Goal: Task Accomplishment & Management: Use online tool/utility

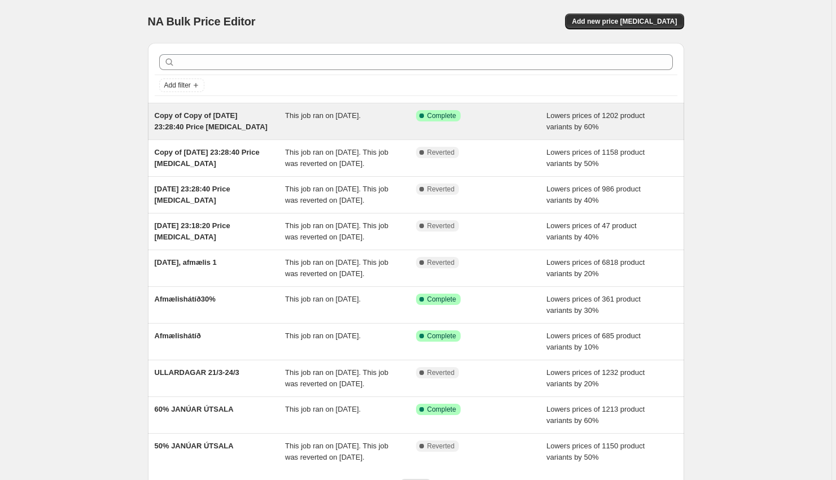
click at [220, 123] on span "Copy of Copy of [DATE] 23:28:40 Price [MEDICAL_DATA]" at bounding box center [211, 121] width 113 height 20
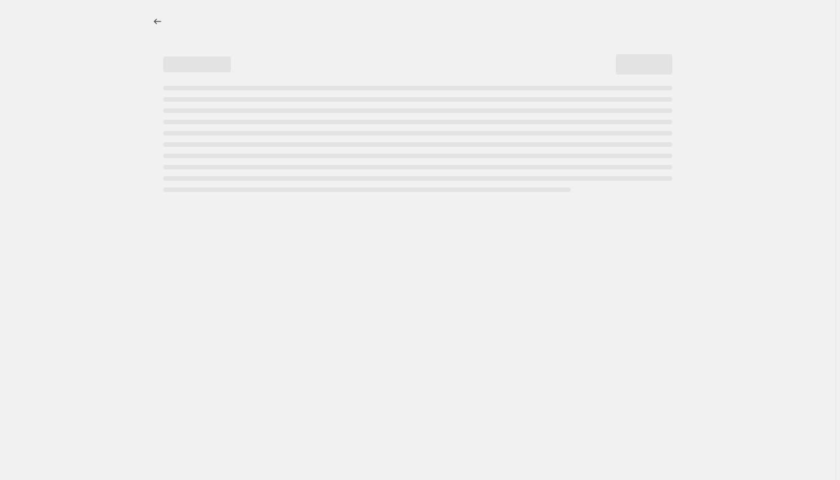
select select "percentage"
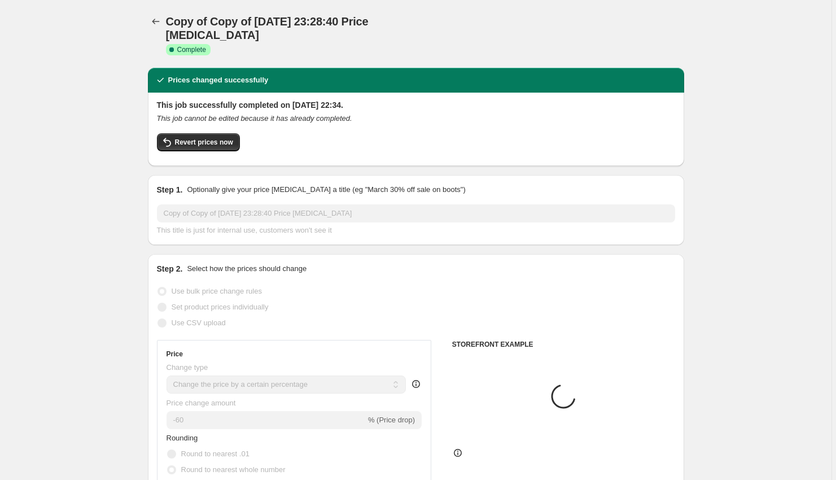
select select "tag"
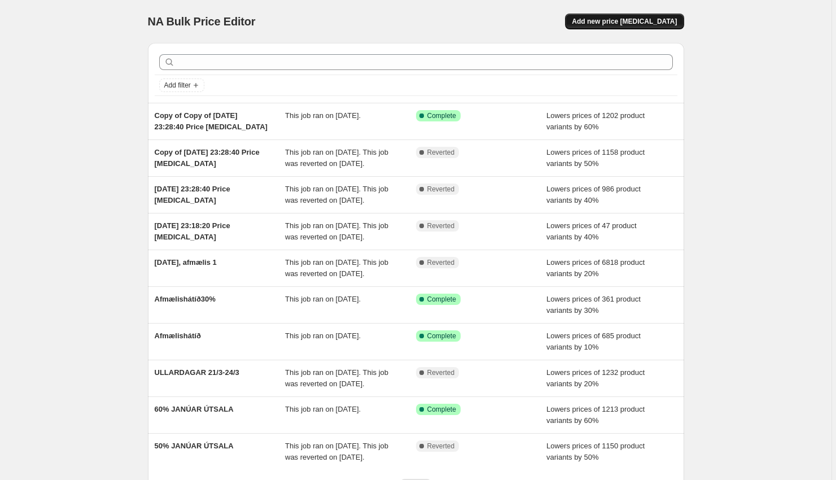
click at [642, 27] on button "Add new price [MEDICAL_DATA]" at bounding box center [624, 22] width 119 height 16
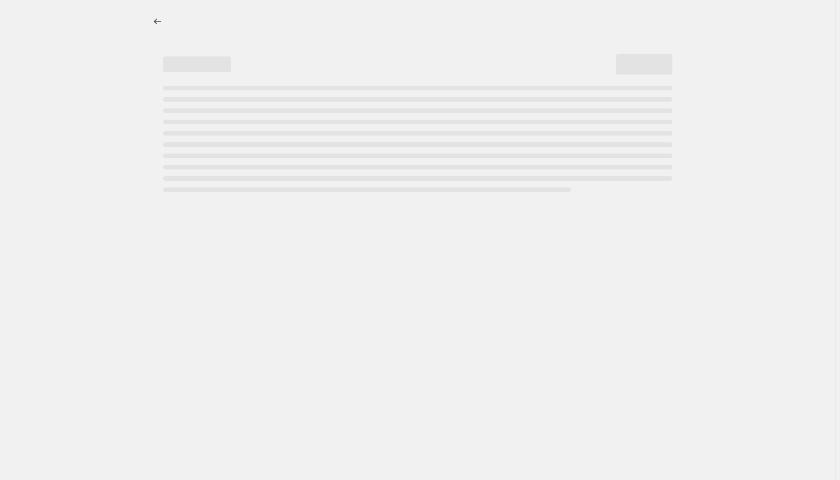
select select "percentage"
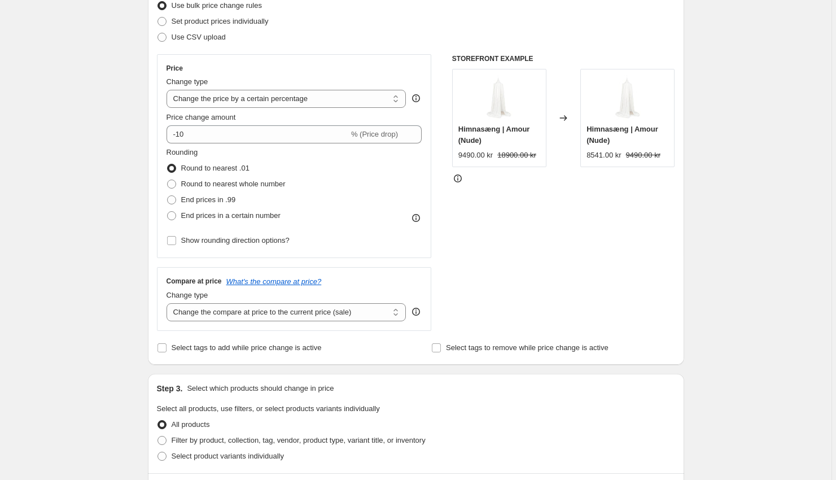
scroll to position [155, 0]
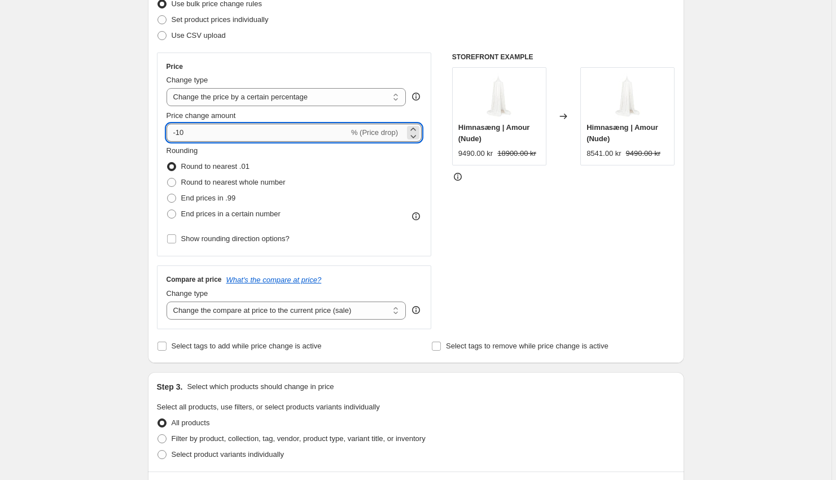
click at [268, 137] on input "-10" at bounding box center [258, 133] width 182 height 18
type input "-20"
click at [147, 208] on div "Step 1. Optionally give your price [MEDICAL_DATA] a title (eg "March 30% off sa…" at bounding box center [412, 392] width 546 height 1026
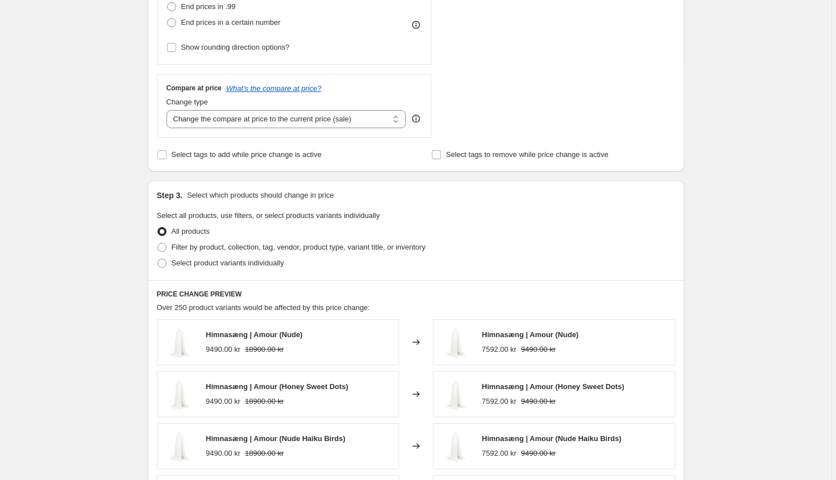
scroll to position [347, 0]
click at [190, 247] on span "Filter by product, collection, tag, vendor, product type, variant title, or inv…" at bounding box center [299, 246] width 254 height 8
click at [158, 243] on input "Filter by product, collection, tag, vendor, product type, variant title, or inv…" at bounding box center [158, 242] width 1 height 1
radio input "true"
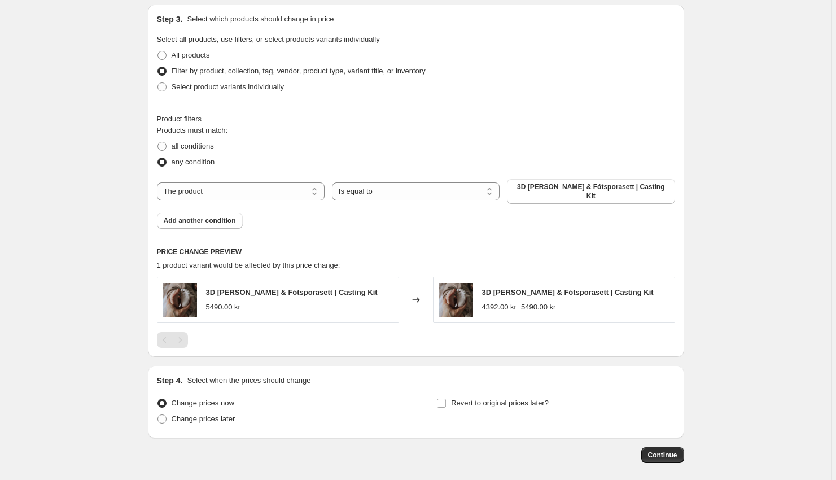
scroll to position [526, 0]
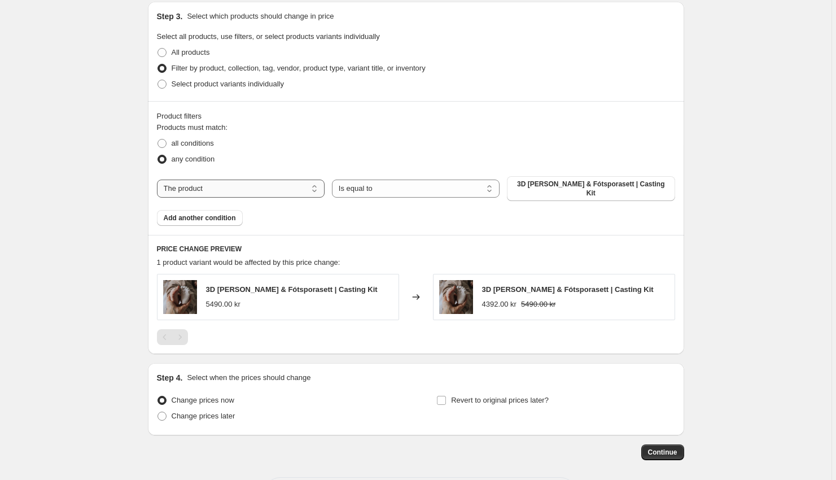
select select "vendor"
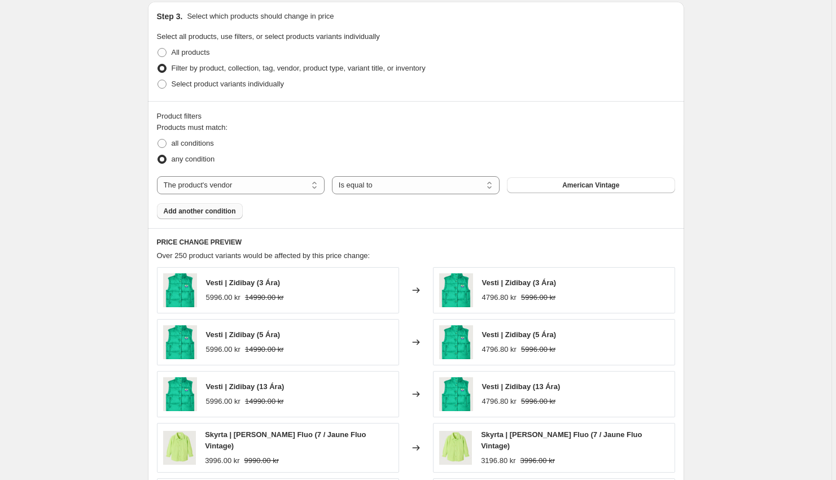
click at [206, 212] on span "Add another condition" at bounding box center [200, 211] width 72 height 9
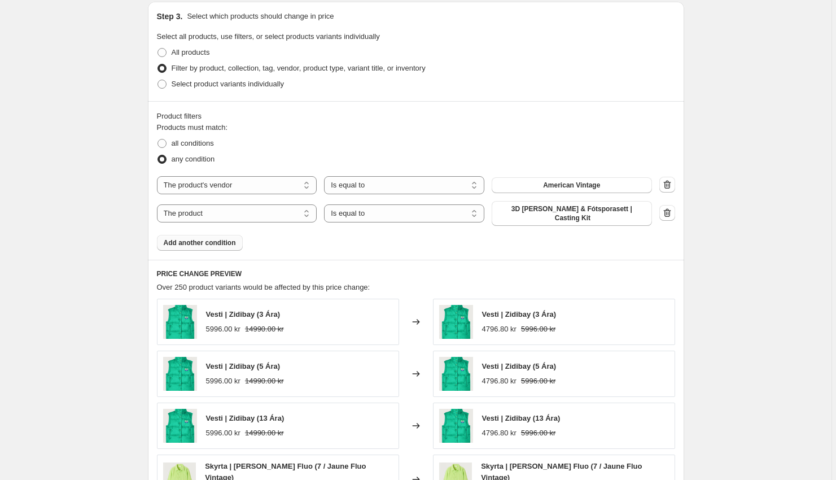
select select "vendor"
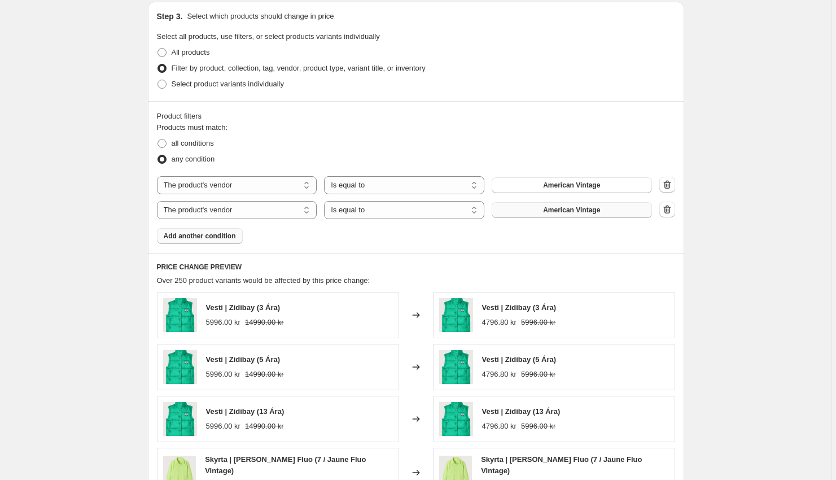
click at [590, 213] on span "American Vintage" at bounding box center [571, 210] width 57 height 9
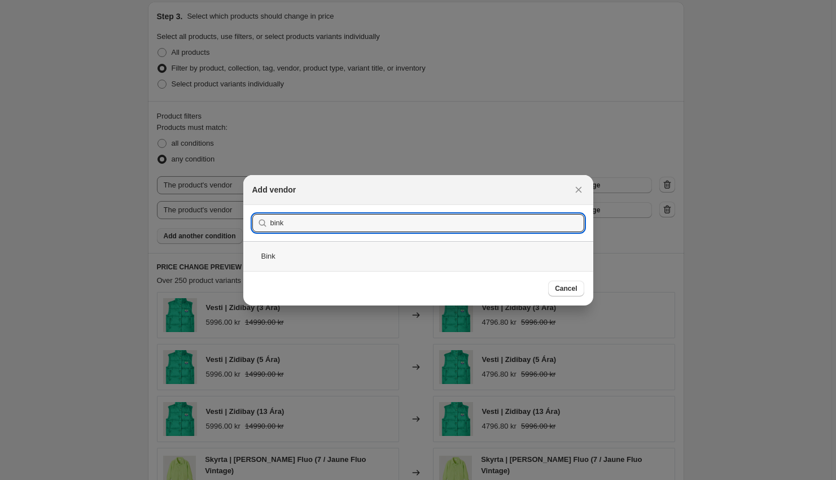
type input "bink"
click at [359, 255] on div "Bink" at bounding box center [418, 256] width 350 height 30
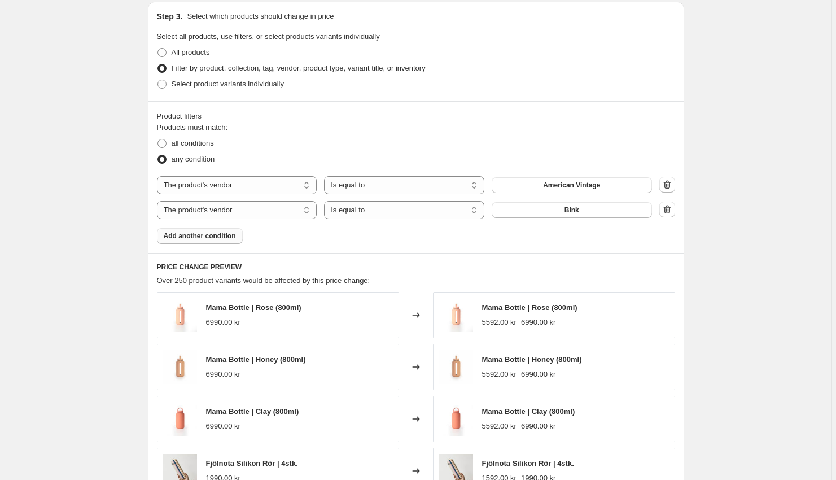
click at [217, 237] on span "Add another condition" at bounding box center [200, 236] width 72 height 9
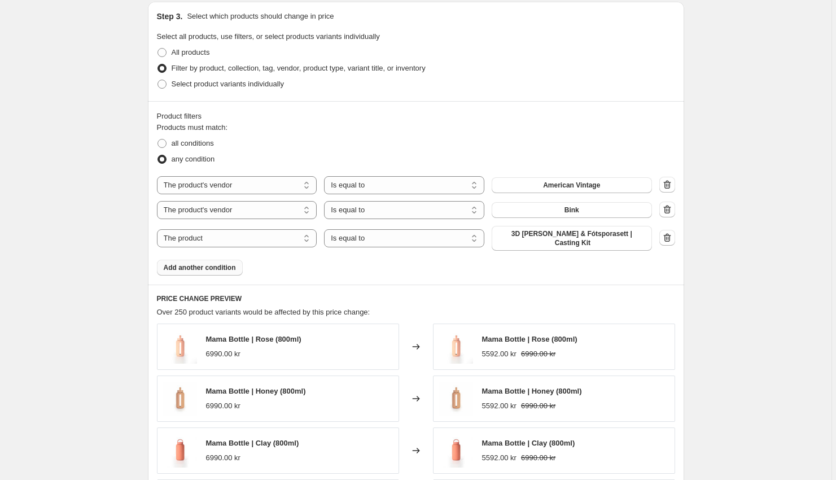
select select "vendor"
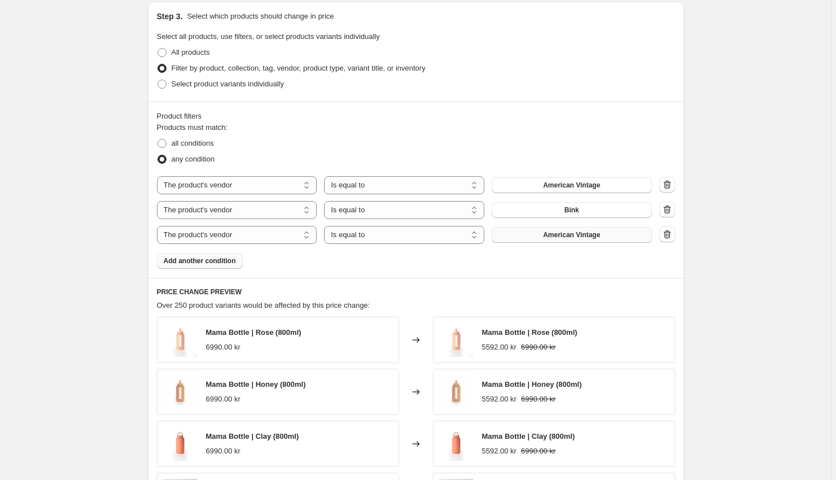
click at [580, 235] on span "American Vintage" at bounding box center [571, 234] width 57 height 9
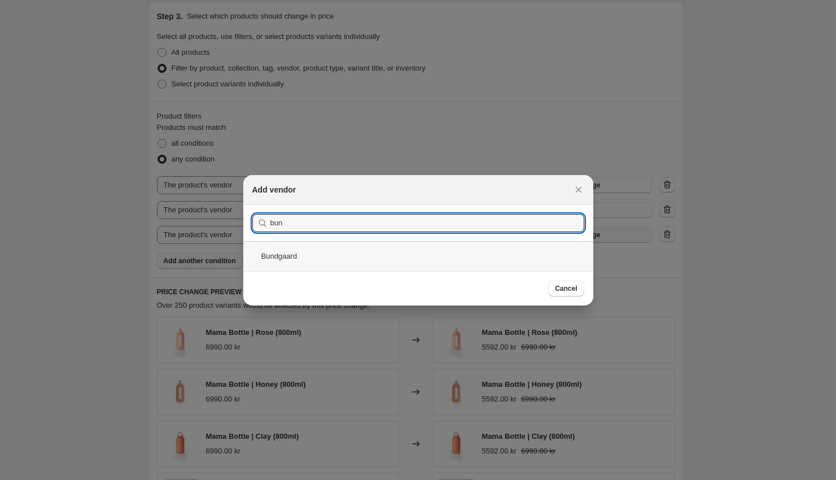
type input "bun"
click at [413, 252] on div "Bundgaard" at bounding box center [418, 256] width 350 height 30
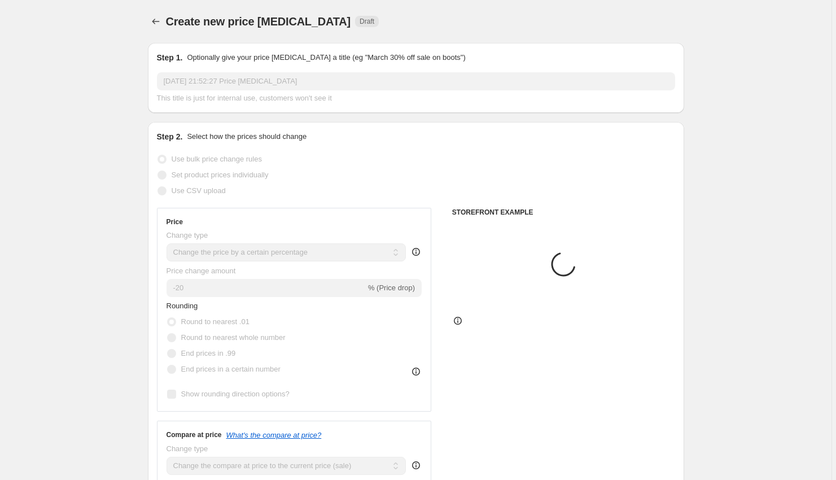
scroll to position [526, 0]
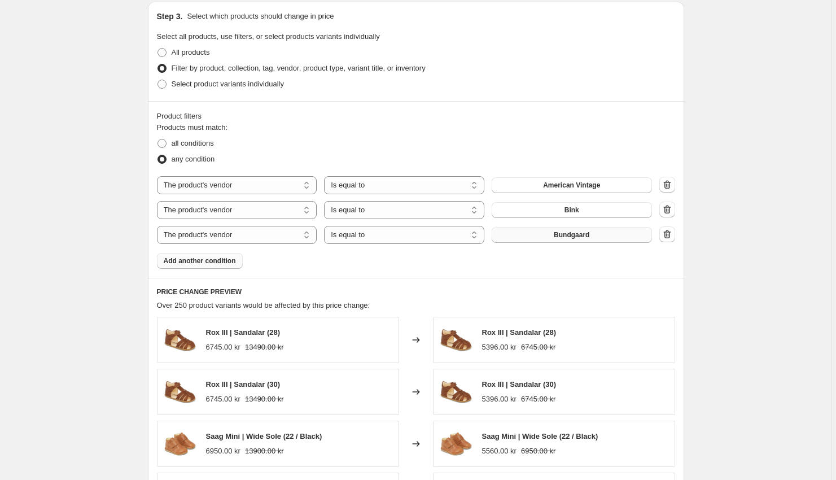
click at [226, 259] on span "Add another condition" at bounding box center [200, 260] width 72 height 9
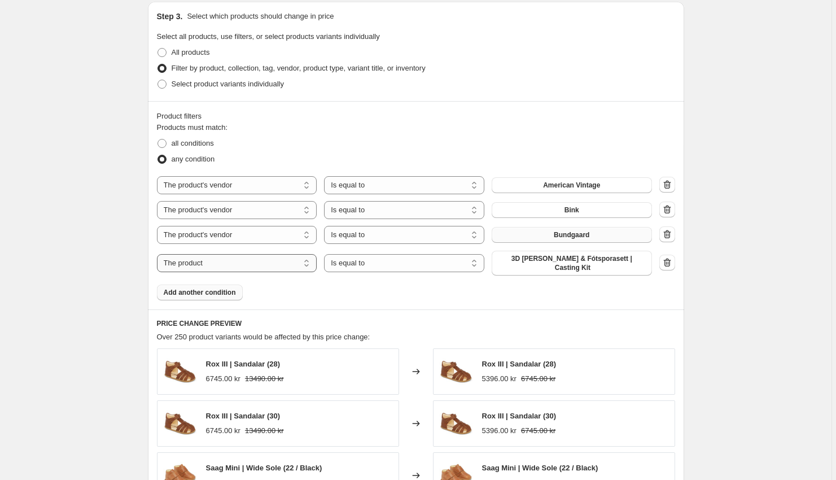
select select "vendor"
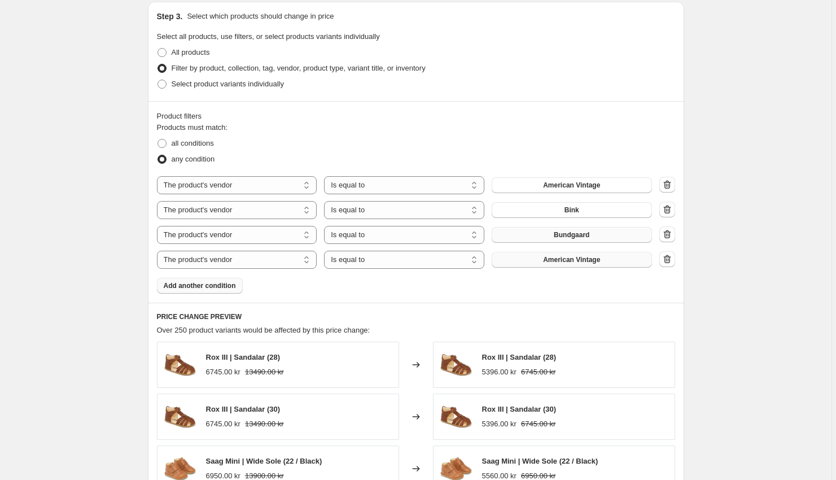
click at [583, 260] on span "American Vintage" at bounding box center [571, 259] width 57 height 9
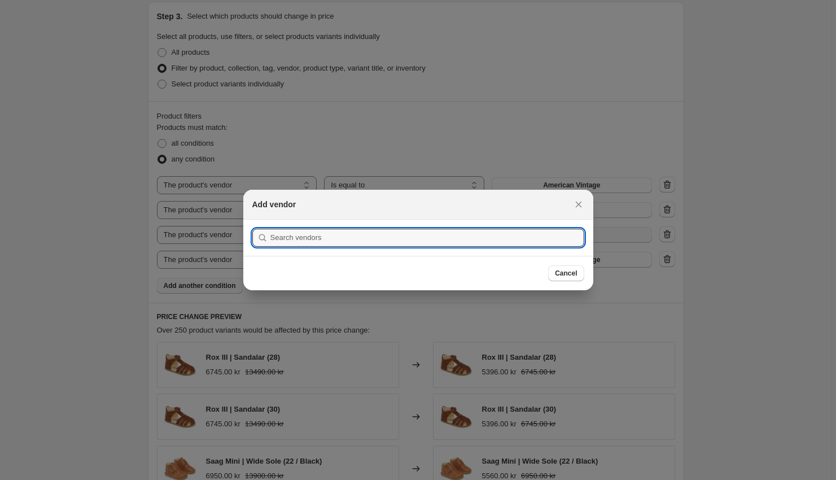
scroll to position [0, 0]
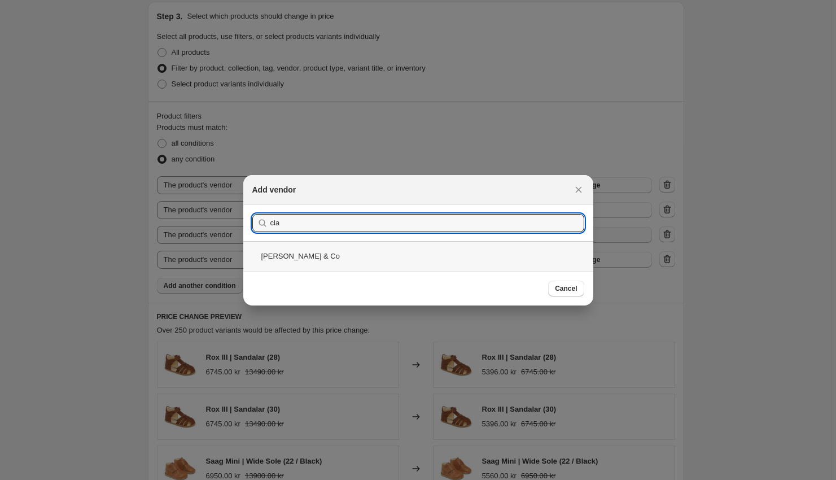
type input "cla"
click at [485, 258] on div "[PERSON_NAME] & Co" at bounding box center [418, 256] width 350 height 30
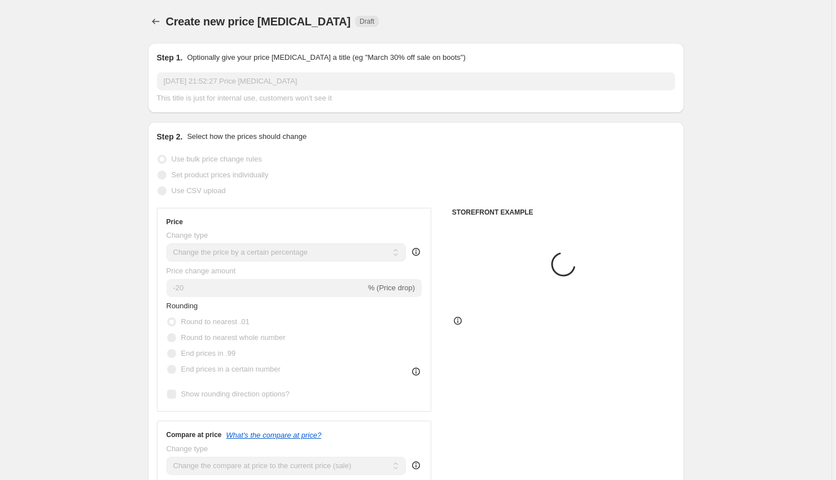
scroll to position [526, 0]
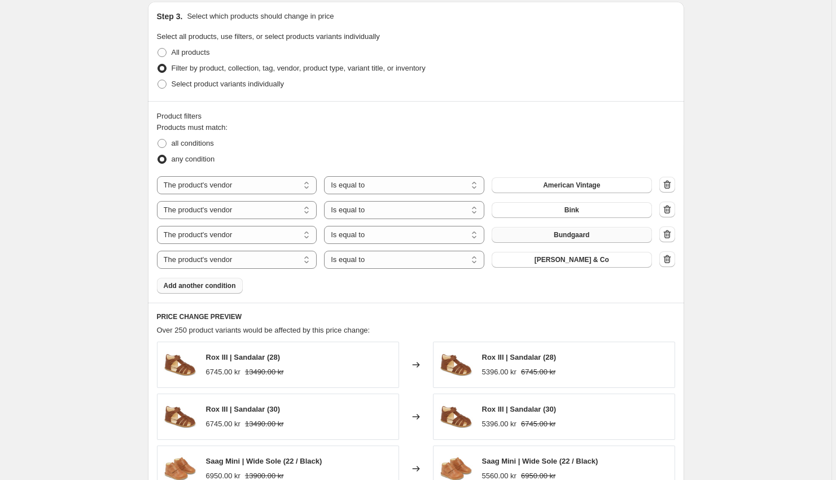
click at [228, 287] on span "Add another condition" at bounding box center [200, 285] width 72 height 9
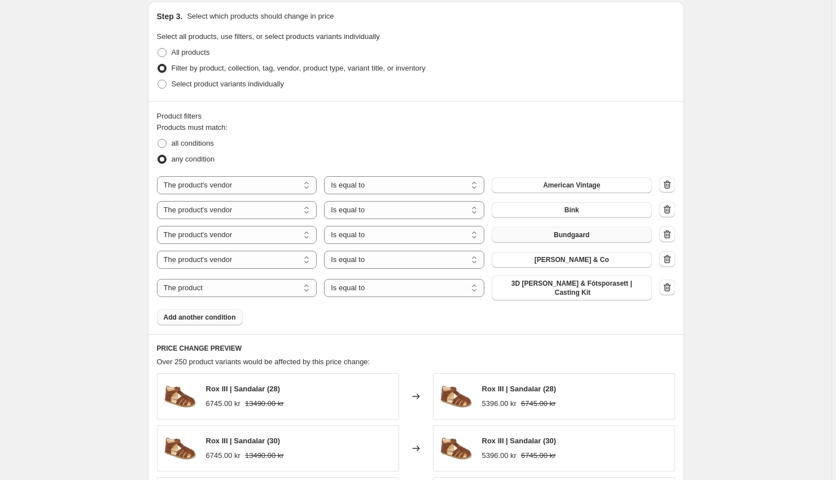
select select "vendor"
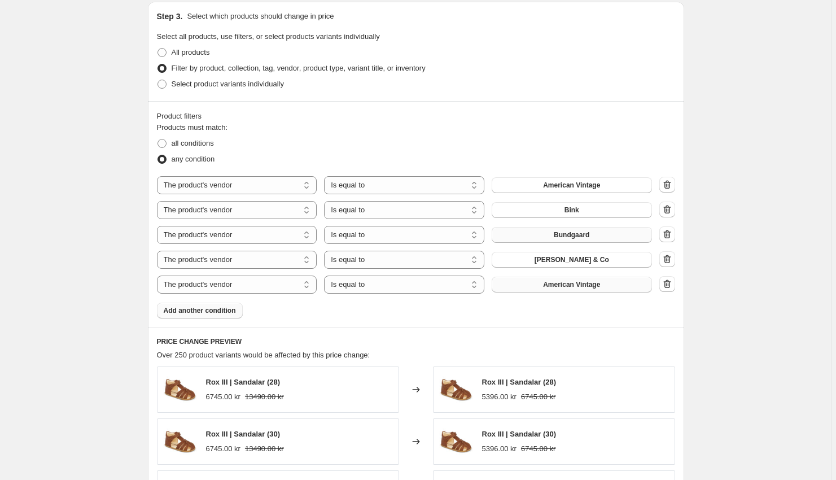
click at [538, 288] on button "American Vintage" at bounding box center [572, 285] width 160 height 16
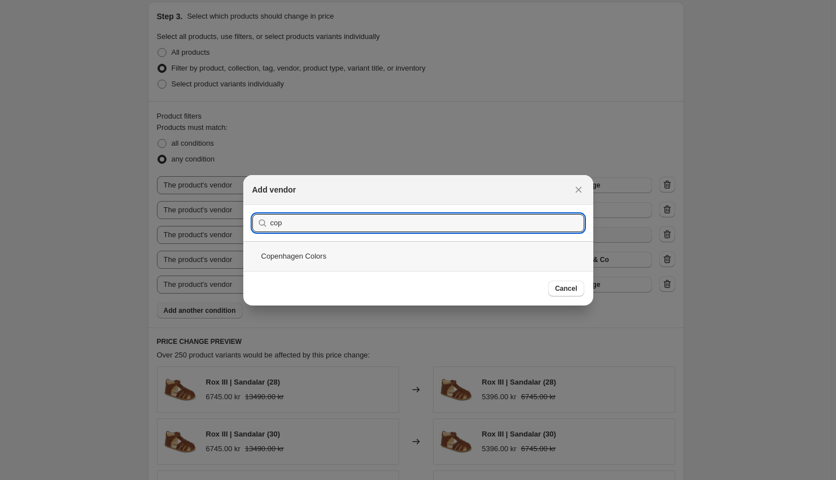
type input "cop"
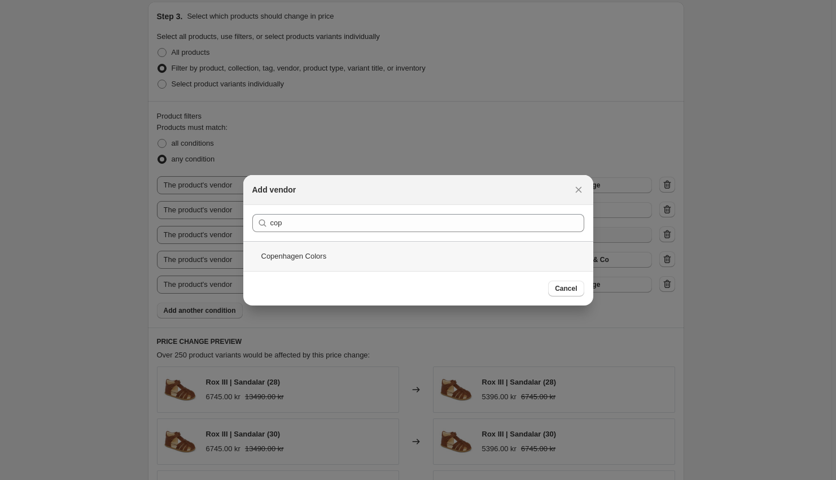
click at [480, 247] on div "Copenhagen Colors" at bounding box center [418, 256] width 350 height 30
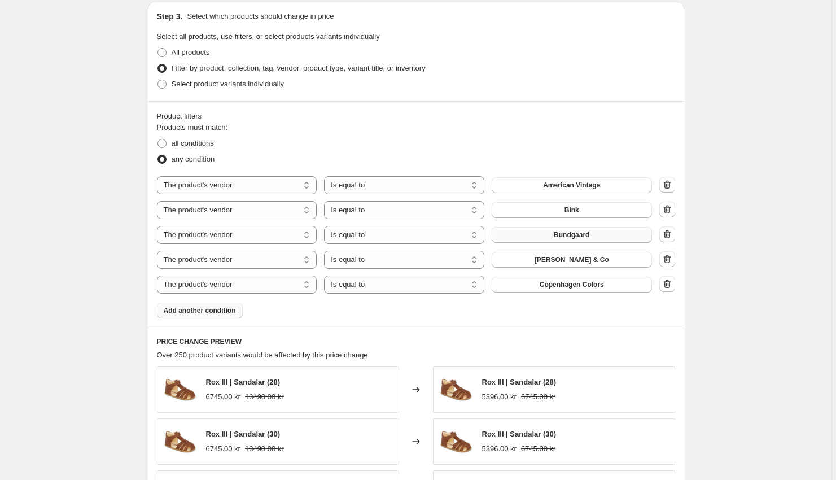
click at [232, 311] on span "Add another condition" at bounding box center [200, 310] width 72 height 9
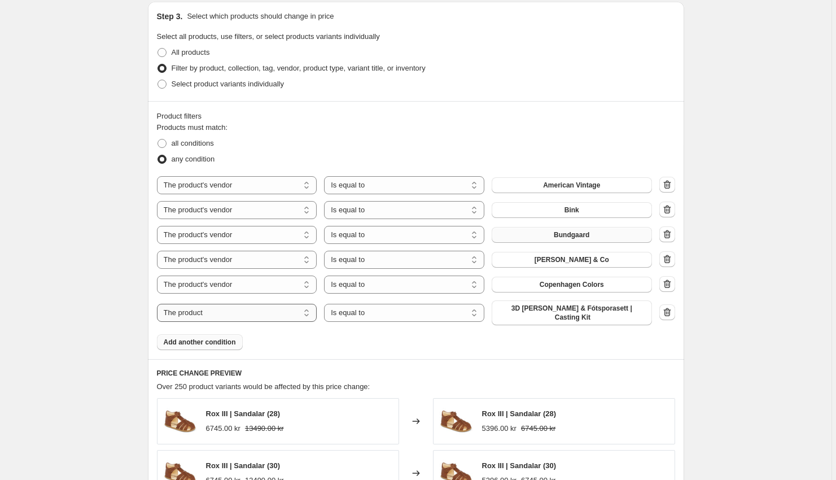
select select "vendor"
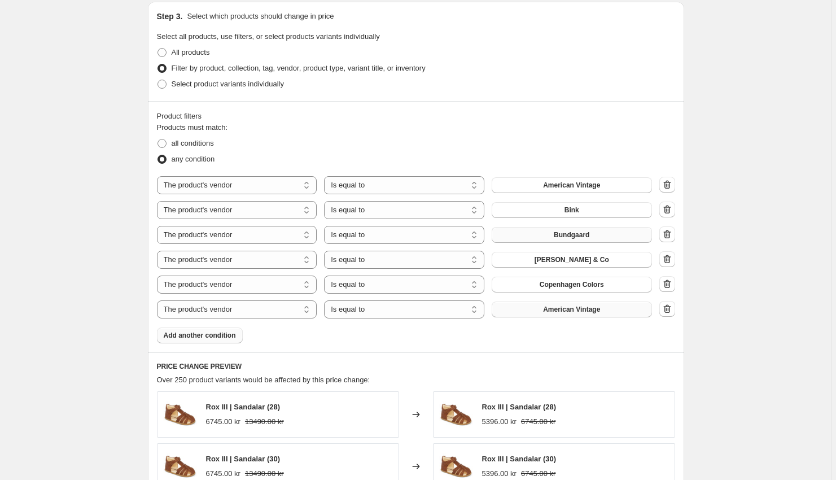
click at [588, 311] on span "American Vintage" at bounding box center [571, 309] width 57 height 9
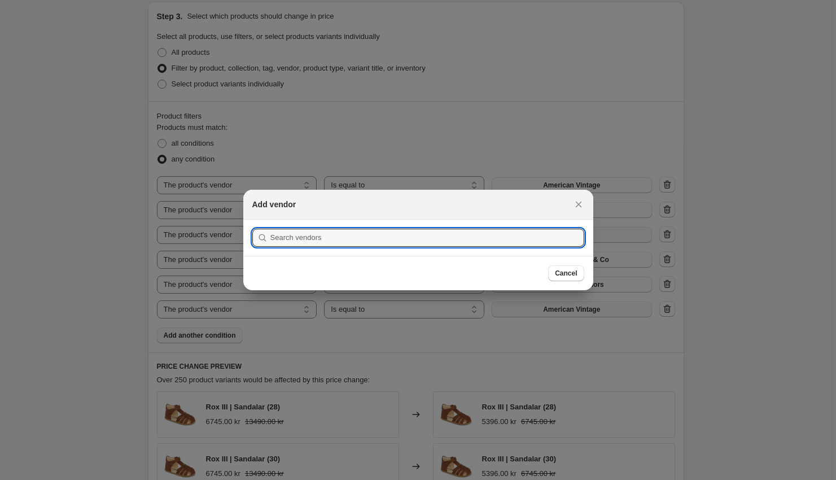
scroll to position [0, 0]
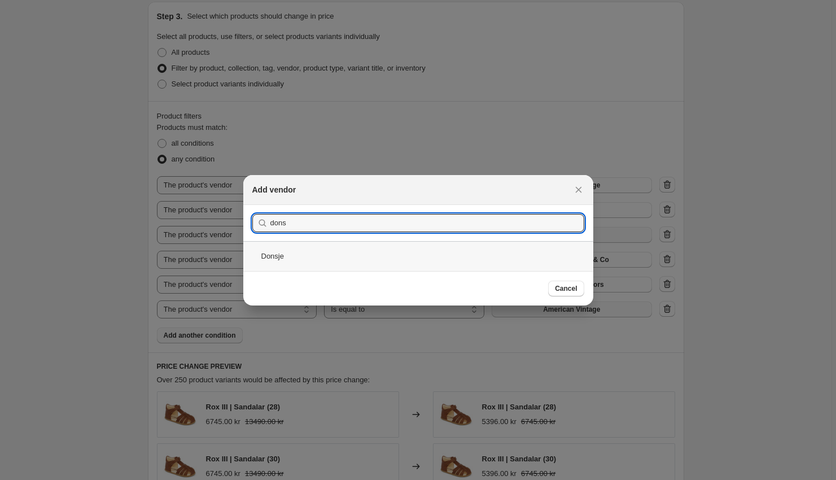
type input "dons"
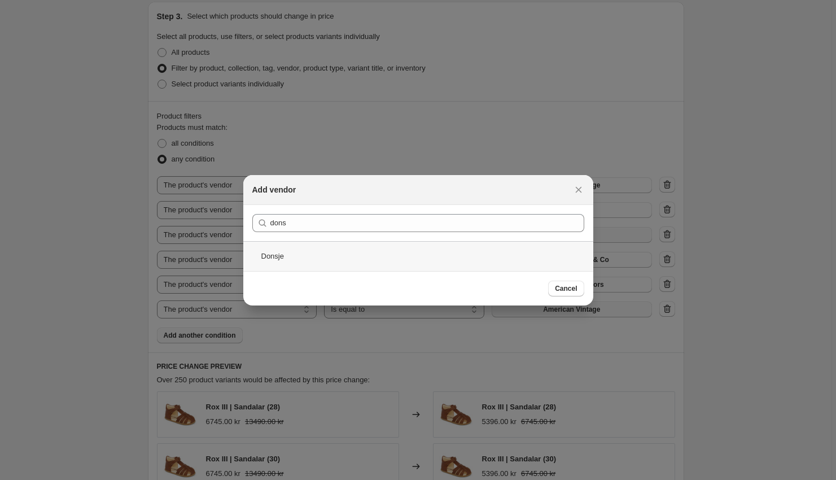
click at [431, 258] on div "Donsje" at bounding box center [418, 256] width 350 height 30
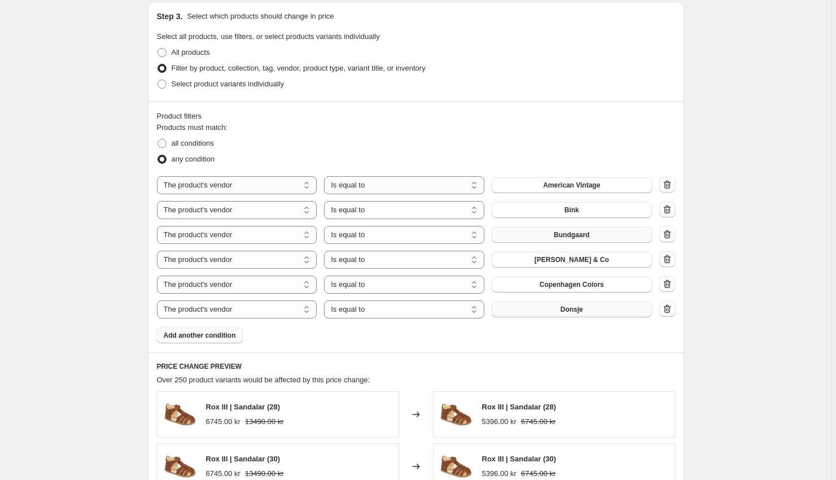
click at [216, 334] on span "Add another condition" at bounding box center [200, 335] width 72 height 9
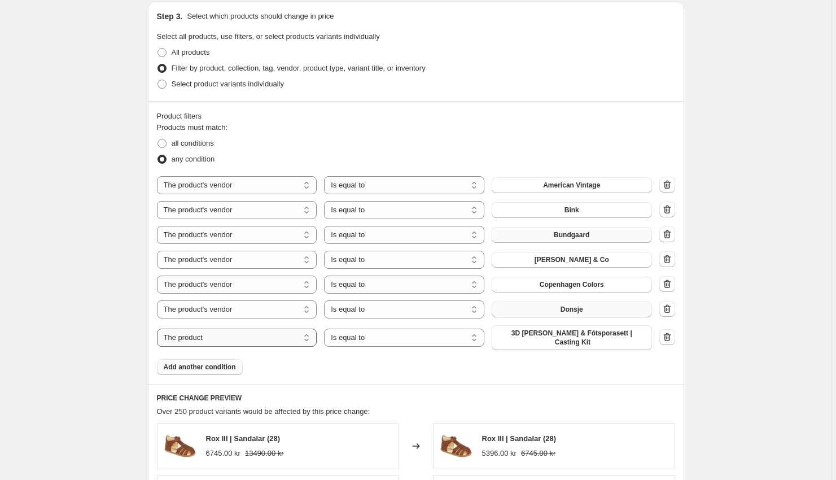
select select "vendor"
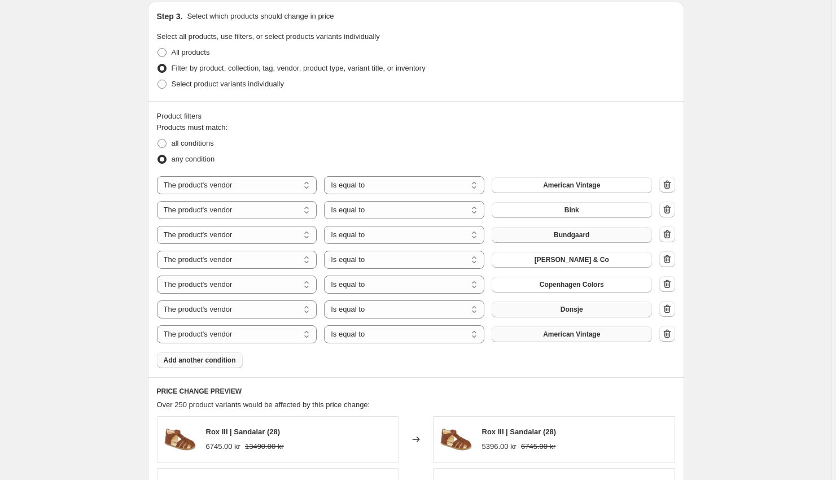
click at [578, 338] on span "American Vintage" at bounding box center [571, 334] width 57 height 9
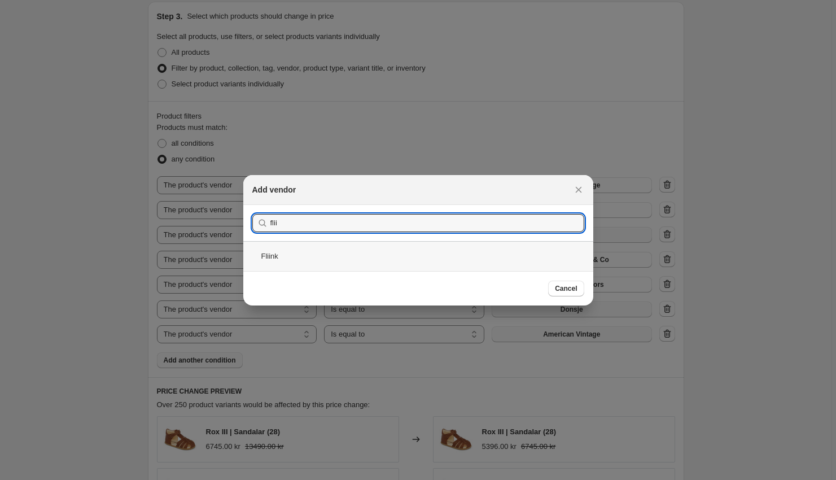
type input "flii"
click at [369, 254] on div "Fliink" at bounding box center [418, 256] width 350 height 30
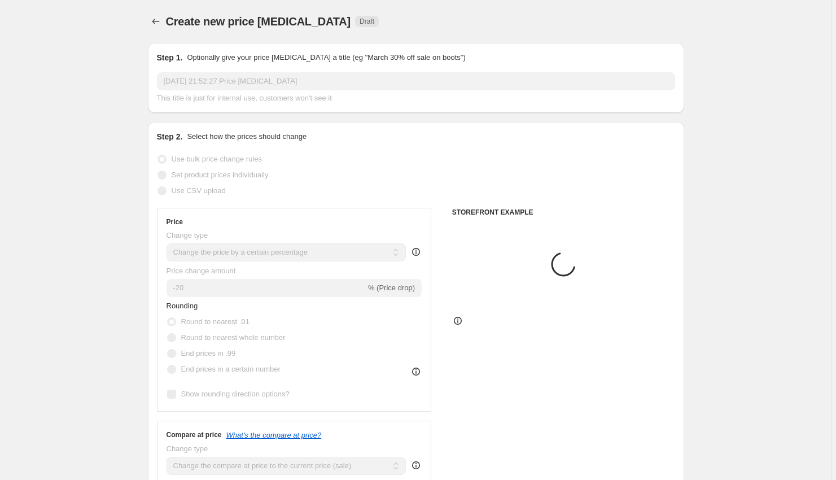
scroll to position [526, 0]
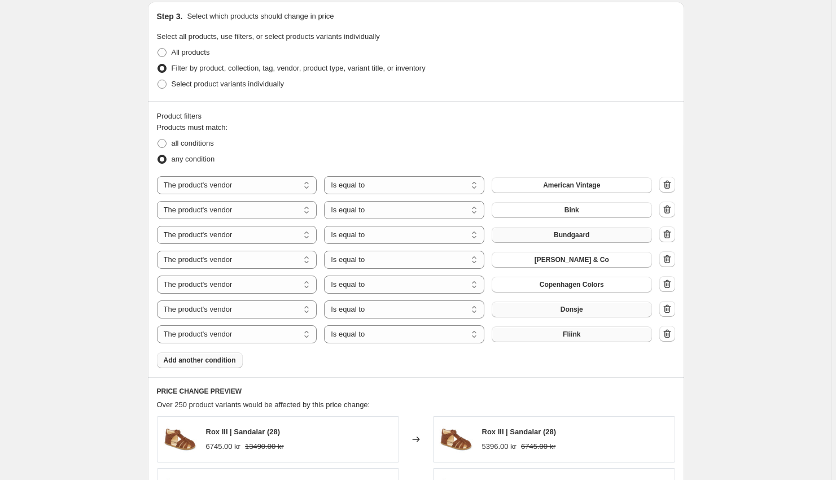
click at [219, 360] on span "Add another condition" at bounding box center [200, 360] width 72 height 9
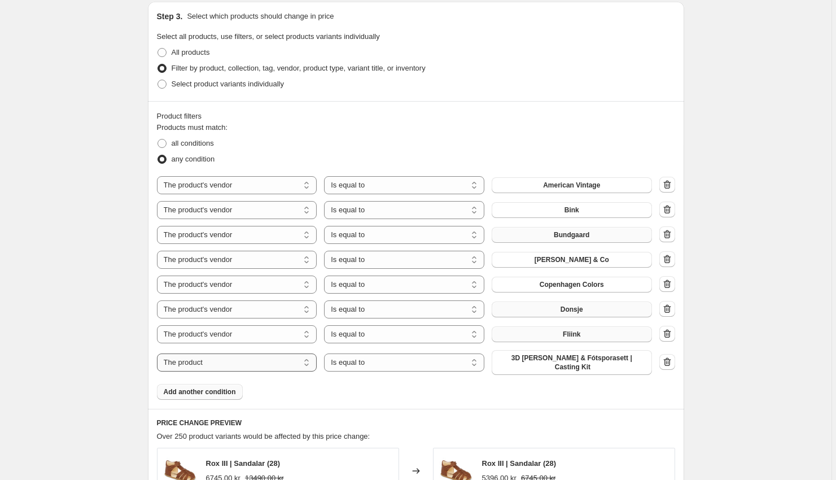
select select "vendor"
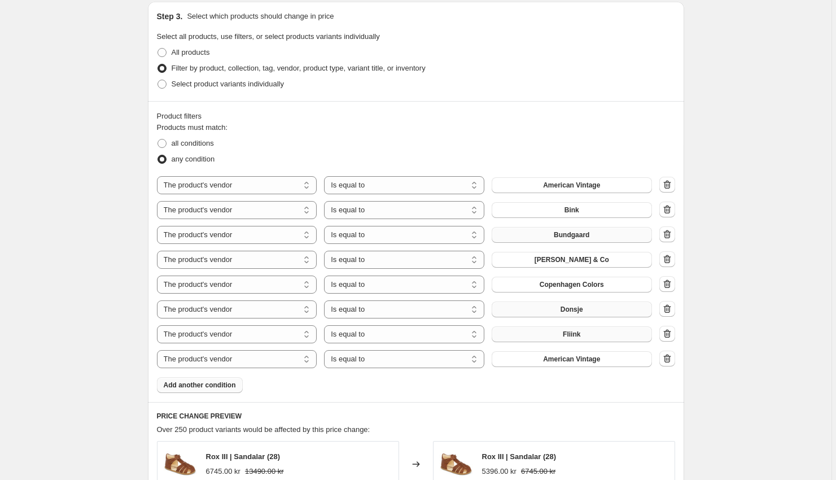
click at [565, 361] on span "American Vintage" at bounding box center [571, 359] width 57 height 9
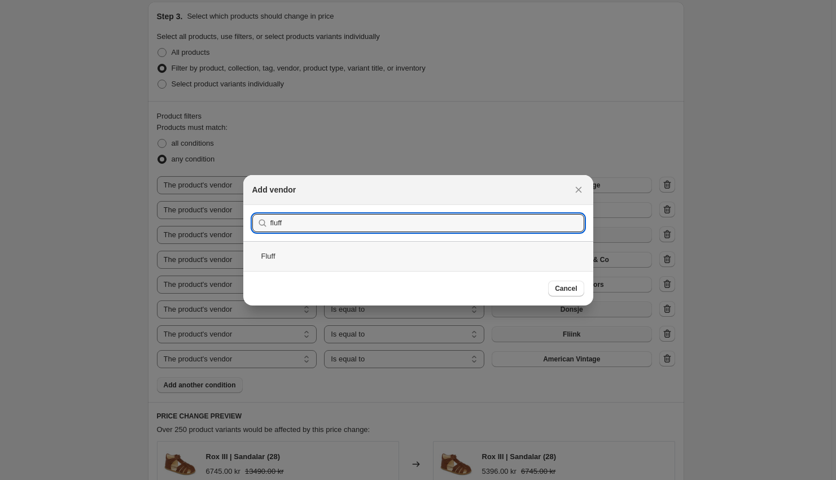
type input "fluff"
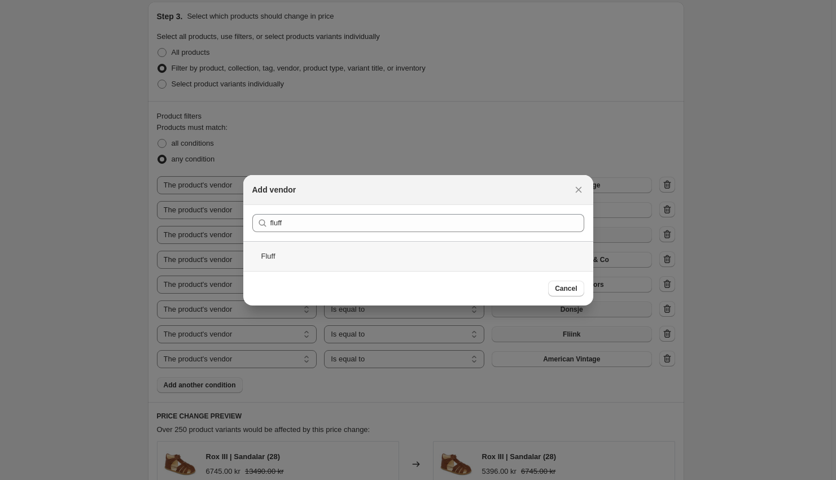
click at [400, 251] on div "Fluff" at bounding box center [418, 256] width 350 height 30
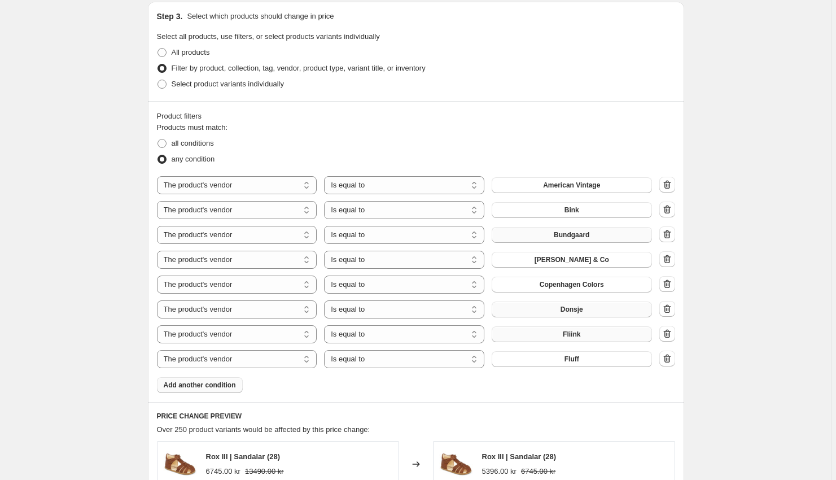
click at [219, 394] on div "Product filters Products must match: all conditions any condition The product T…" at bounding box center [416, 251] width 537 height 301
click at [217, 389] on span "Add another condition" at bounding box center [200, 385] width 72 height 9
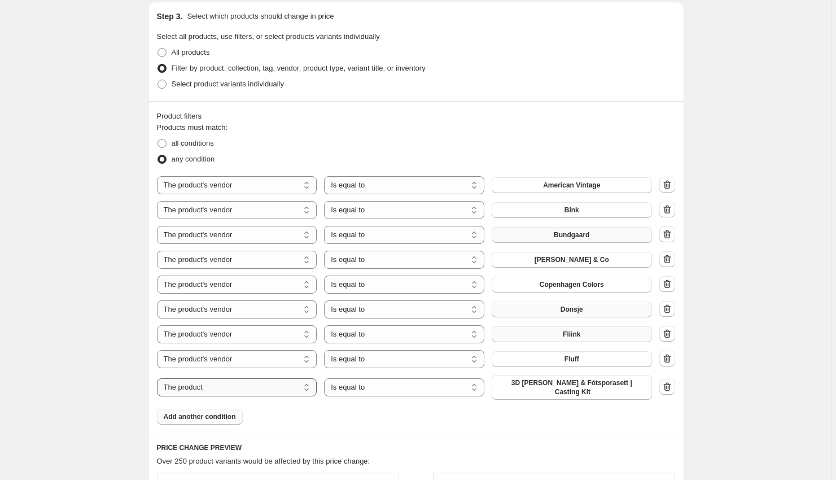
select select "vendor"
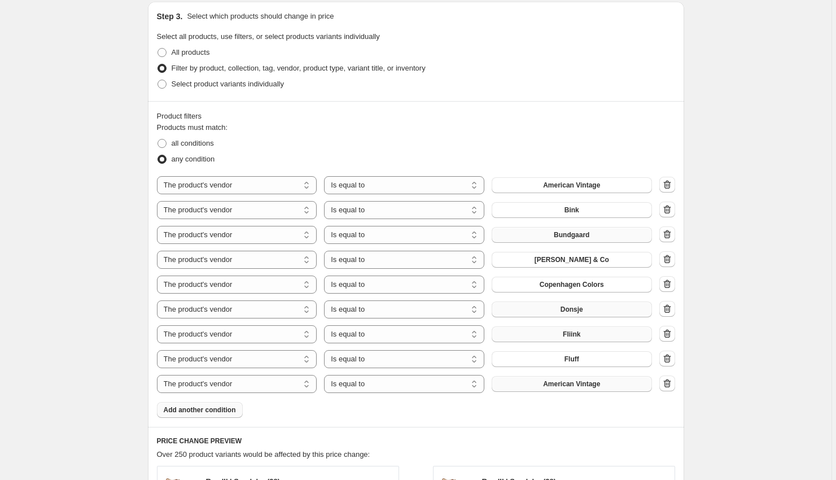
click at [577, 388] on span "American Vintage" at bounding box center [571, 384] width 57 height 9
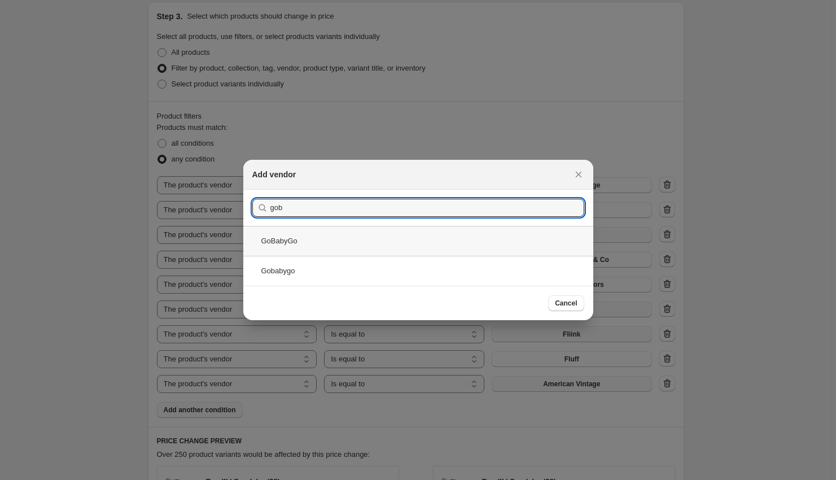
type input "gob"
click at [402, 252] on div "GoBabyGo" at bounding box center [418, 241] width 350 height 30
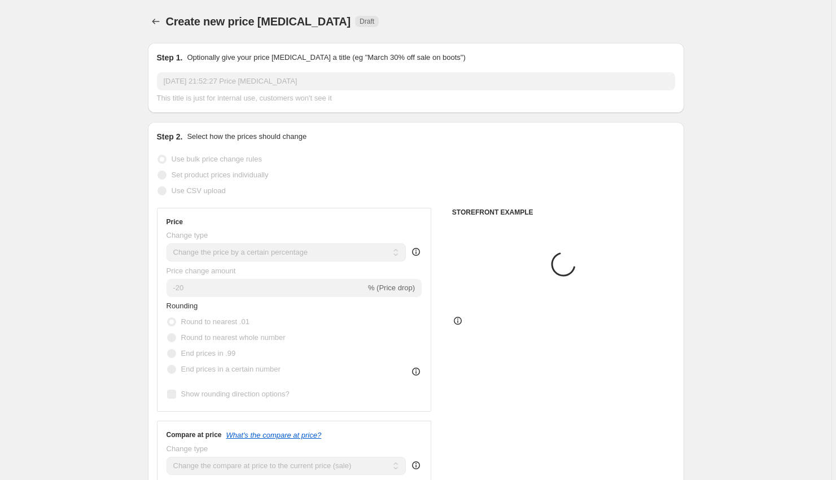
scroll to position [526, 0]
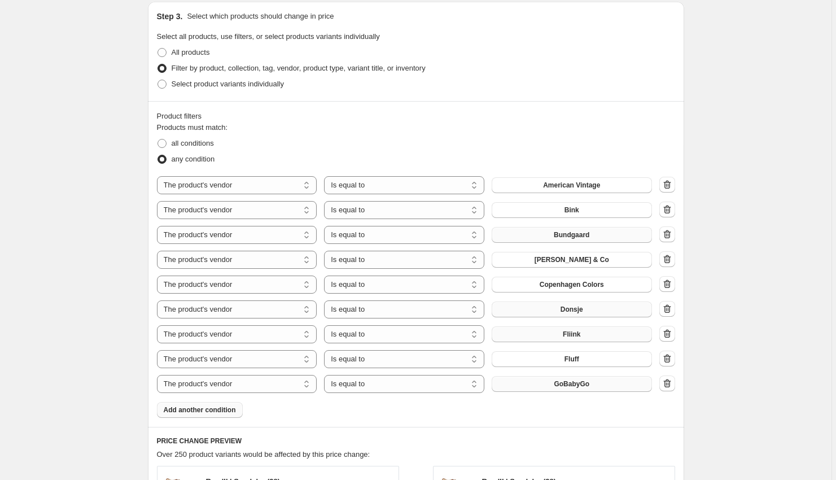
click at [228, 409] on span "Add another condition" at bounding box center [200, 409] width 72 height 9
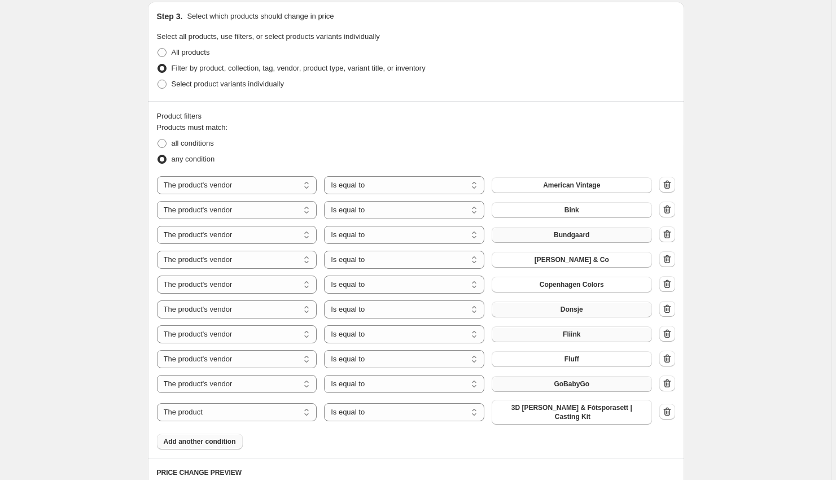
select select "vendor"
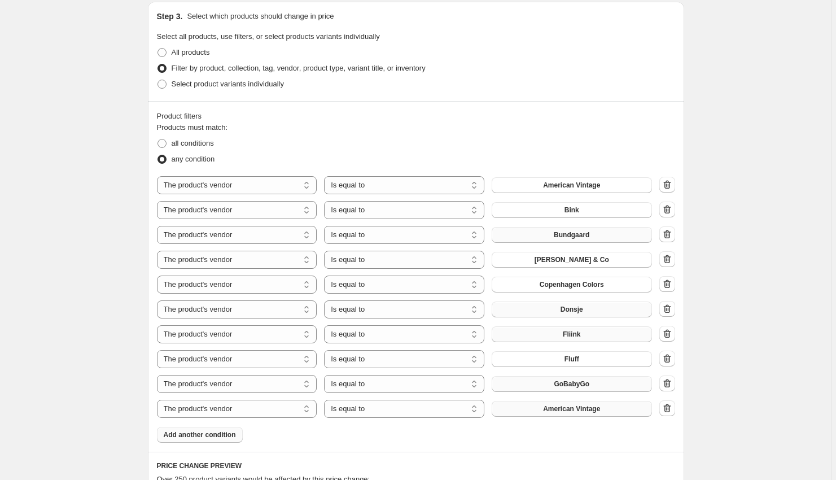
click at [600, 412] on span "American Vintage" at bounding box center [571, 408] width 57 height 9
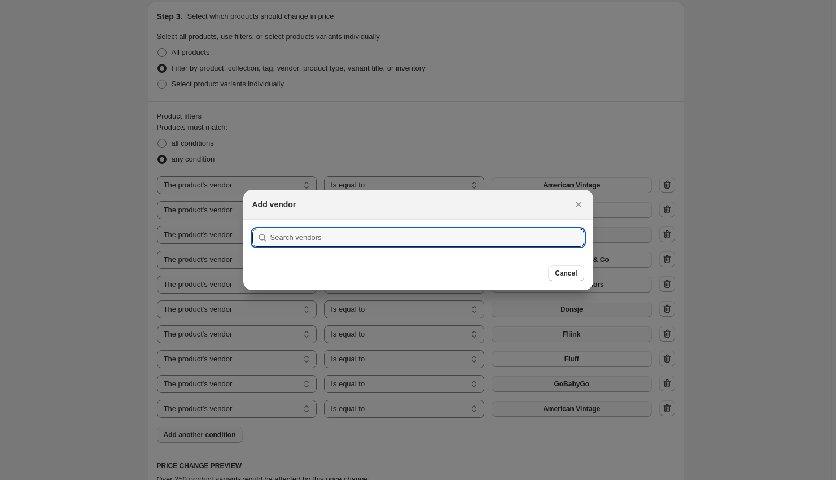
click at [603, 412] on div at bounding box center [418, 240] width 836 height 480
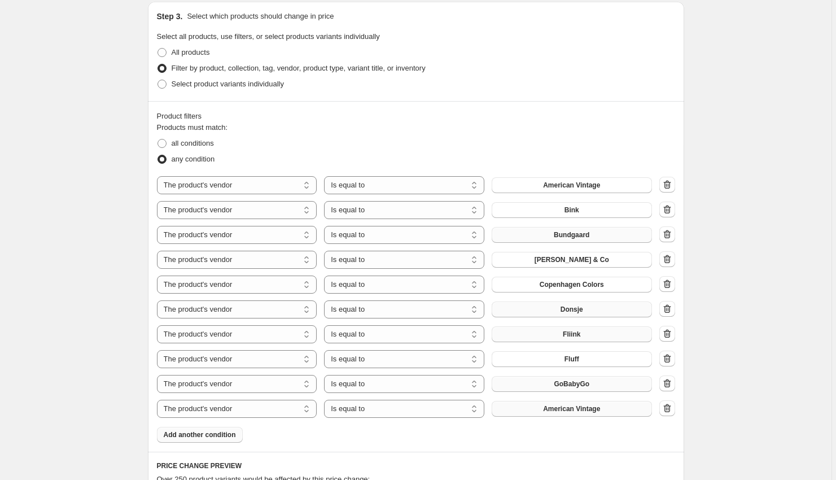
click at [600, 412] on span "American Vintage" at bounding box center [571, 408] width 57 height 9
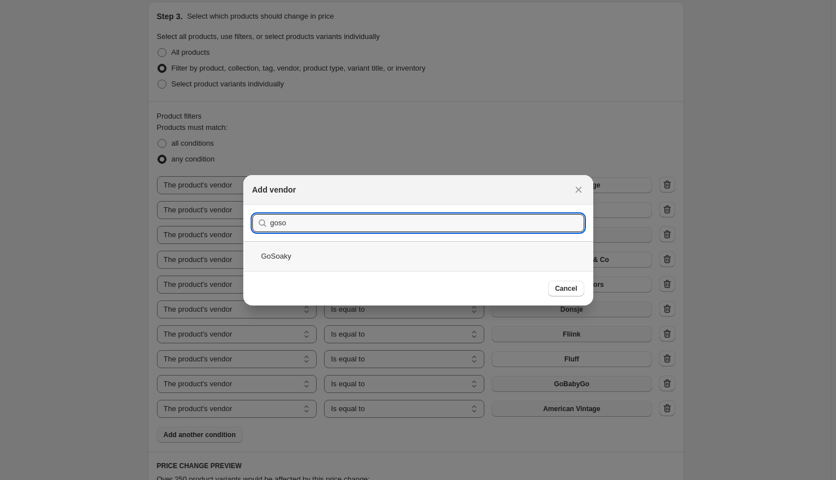
type input "goso"
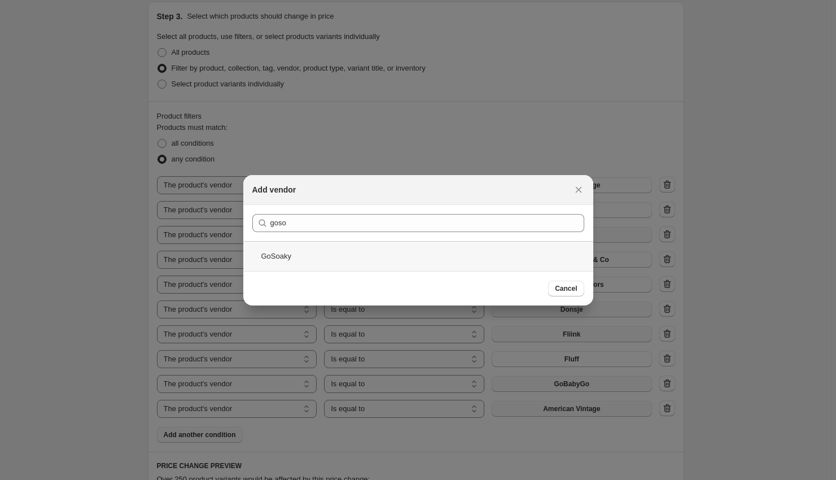
click at [351, 268] on div "GoSoaky" at bounding box center [418, 256] width 350 height 30
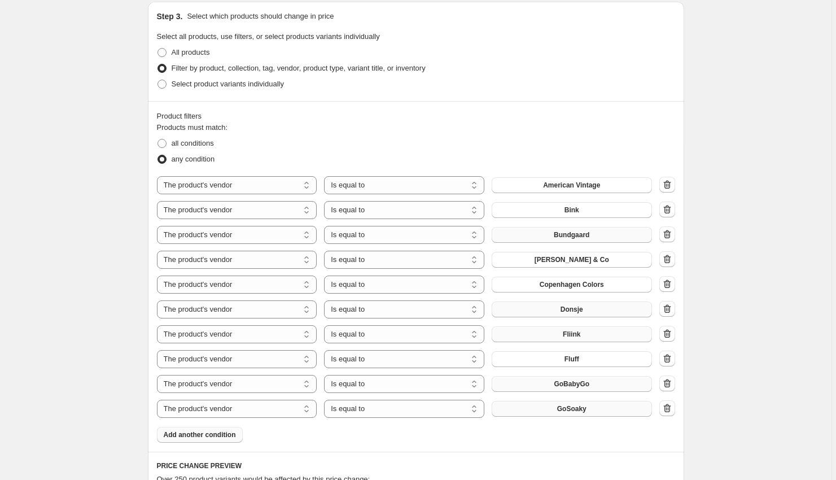
click at [217, 438] on span "Add another condition" at bounding box center [200, 434] width 72 height 9
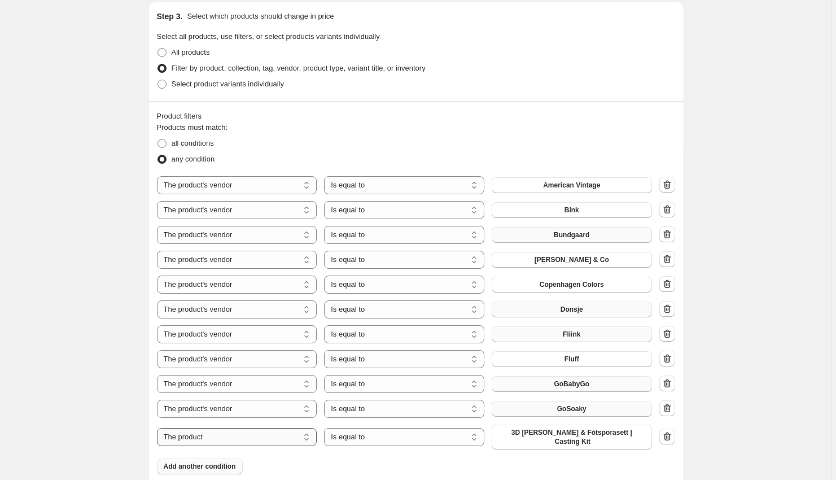
select select "vendor"
click at [568, 435] on span "American Vintage" at bounding box center [571, 433] width 57 height 9
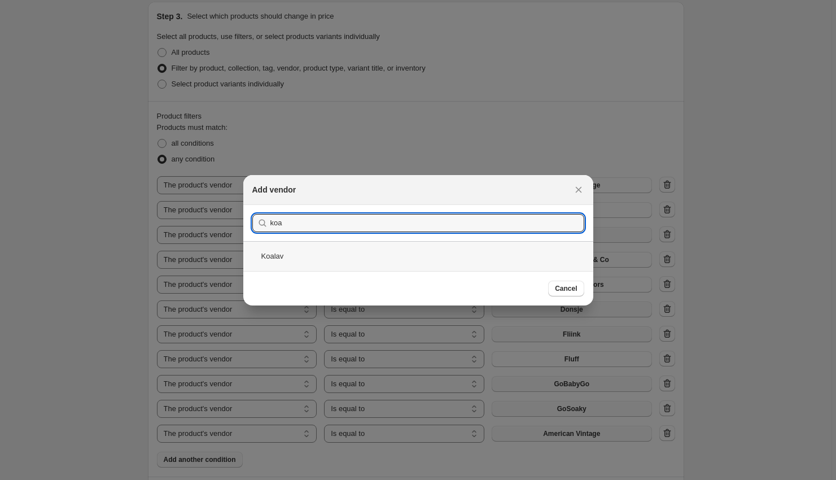
type input "koa"
click at [332, 255] on div "Koalav" at bounding box center [418, 256] width 350 height 30
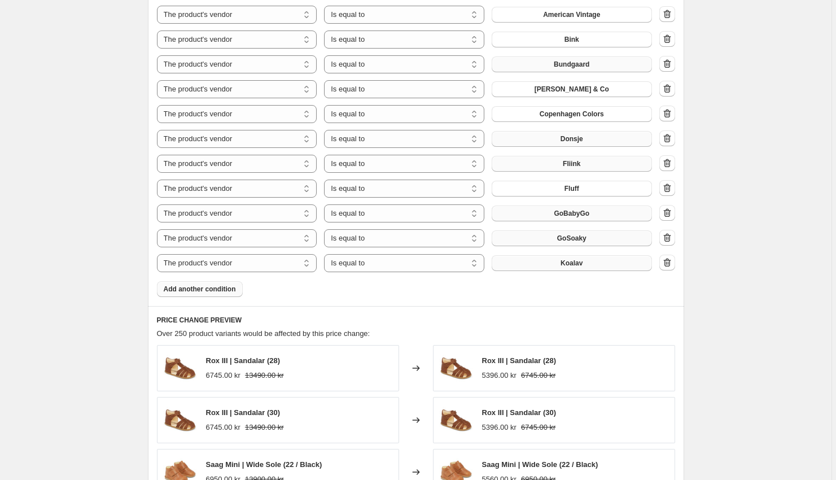
scroll to position [704, 0]
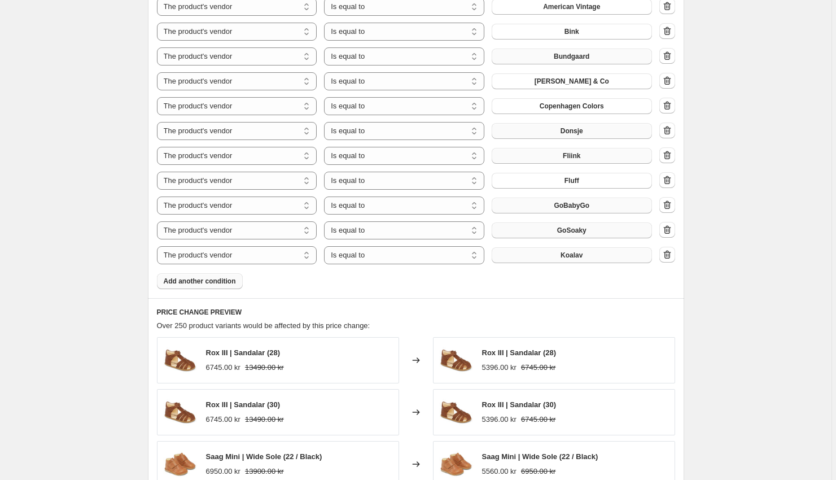
click at [207, 288] on button "Add another condition" at bounding box center [200, 281] width 86 height 16
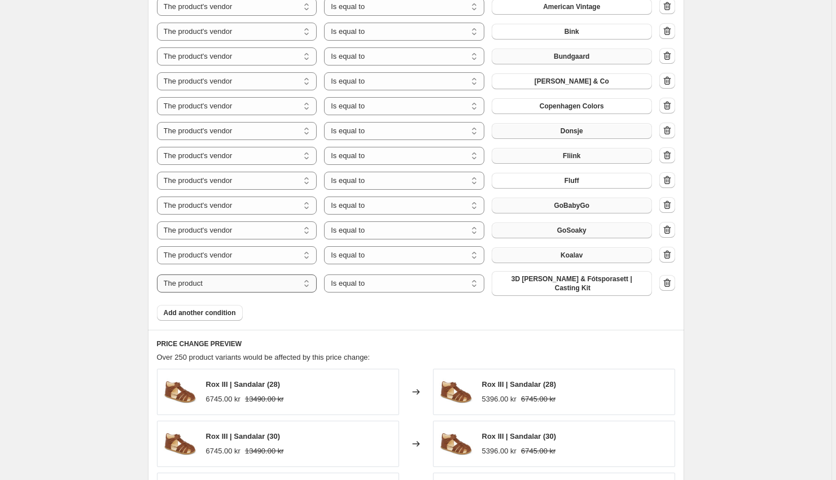
select select "vendor"
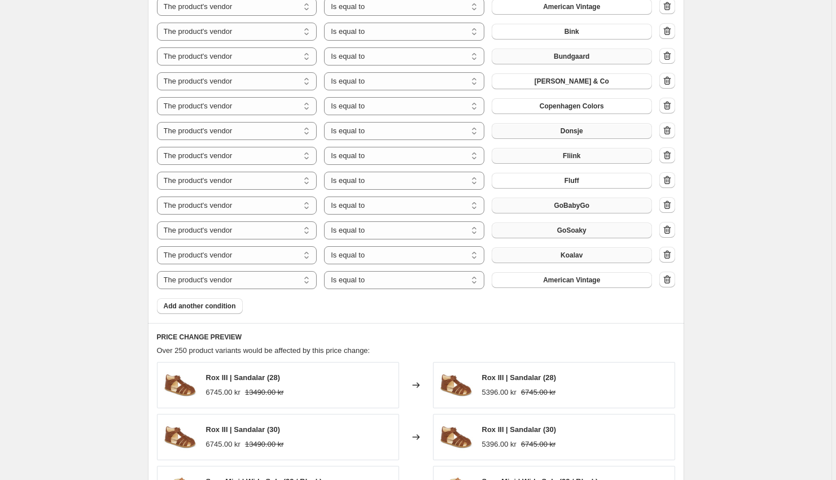
click at [556, 281] on span "American Vintage" at bounding box center [571, 280] width 57 height 9
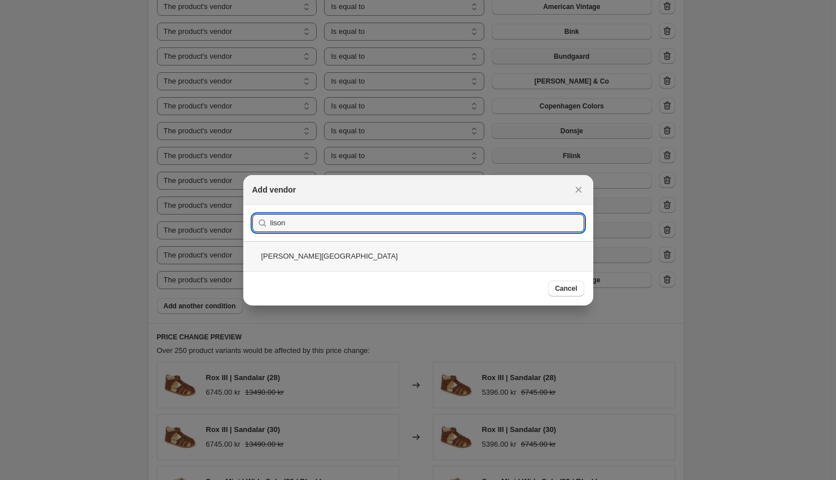
type input "lison"
click at [324, 254] on div "[PERSON_NAME][GEOGRAPHIC_DATA]" at bounding box center [418, 256] width 350 height 30
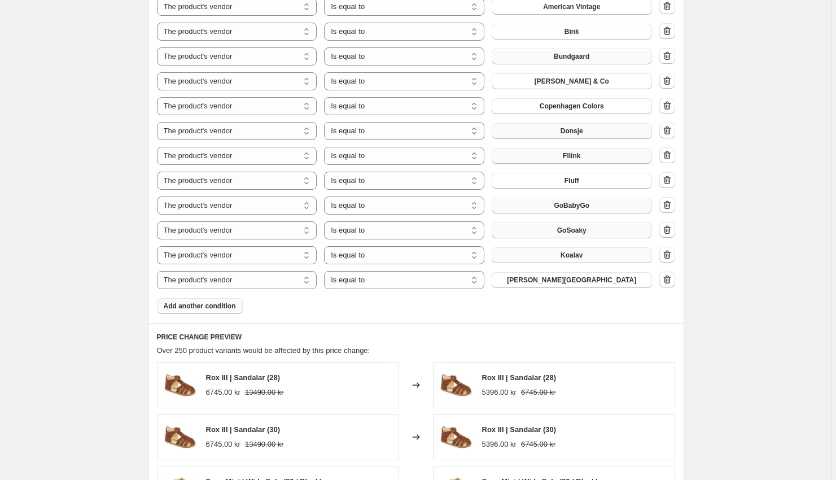
click at [221, 306] on span "Add another condition" at bounding box center [200, 306] width 72 height 9
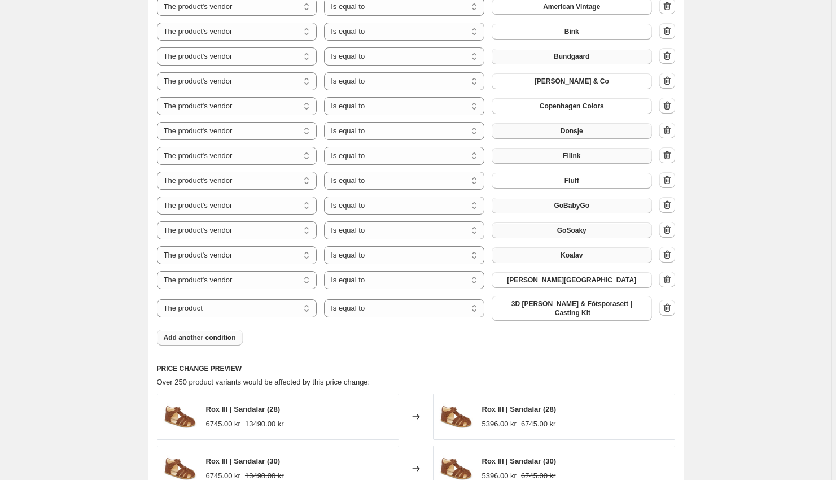
select select "vendor"
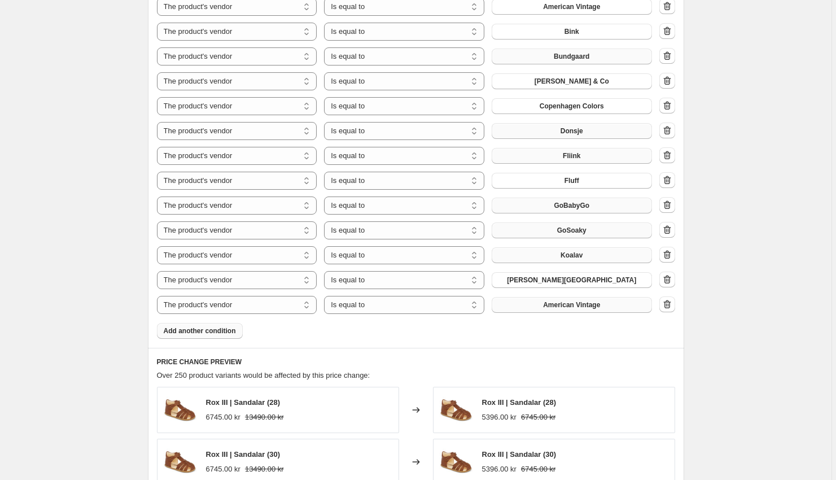
click at [557, 307] on span "American Vintage" at bounding box center [571, 304] width 57 height 9
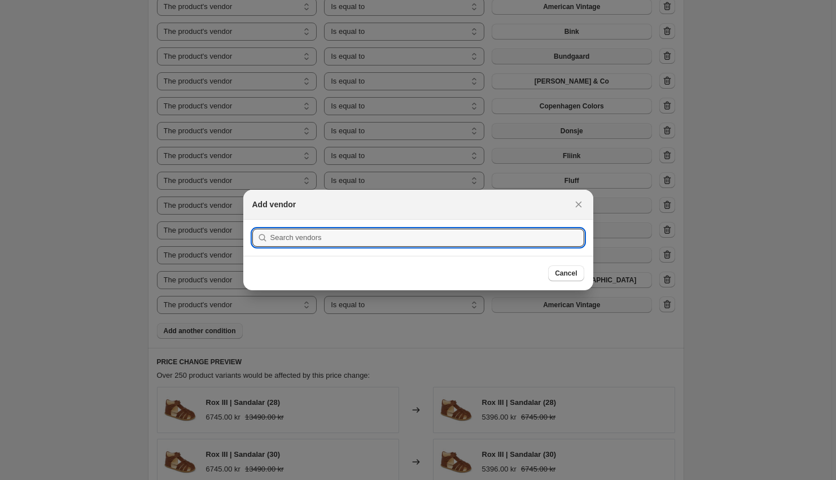
scroll to position [0, 0]
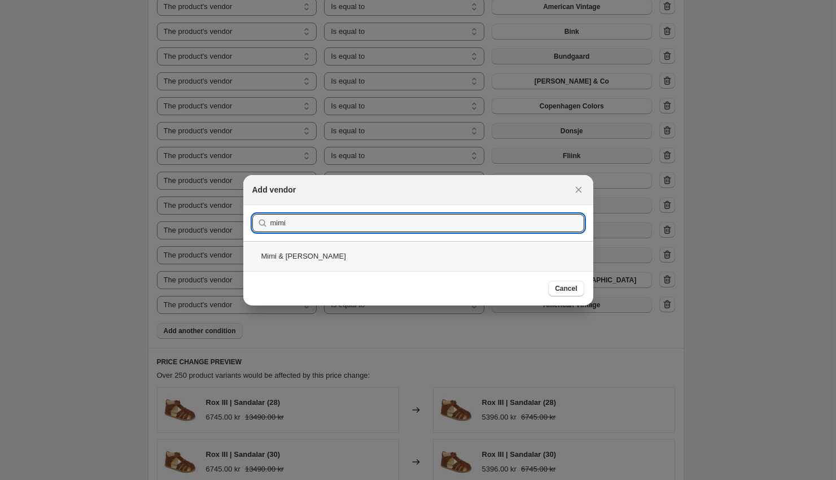
type input "mimi"
click at [386, 249] on div "Mimi & [PERSON_NAME]" at bounding box center [418, 256] width 350 height 30
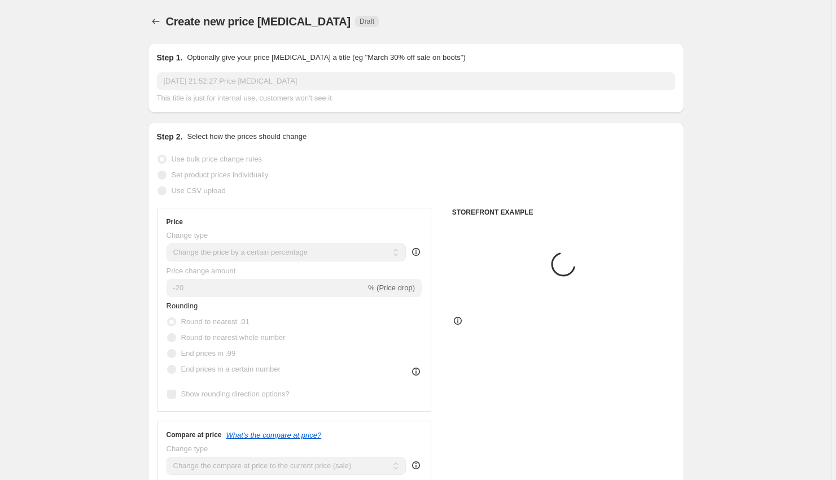
scroll to position [704, 0]
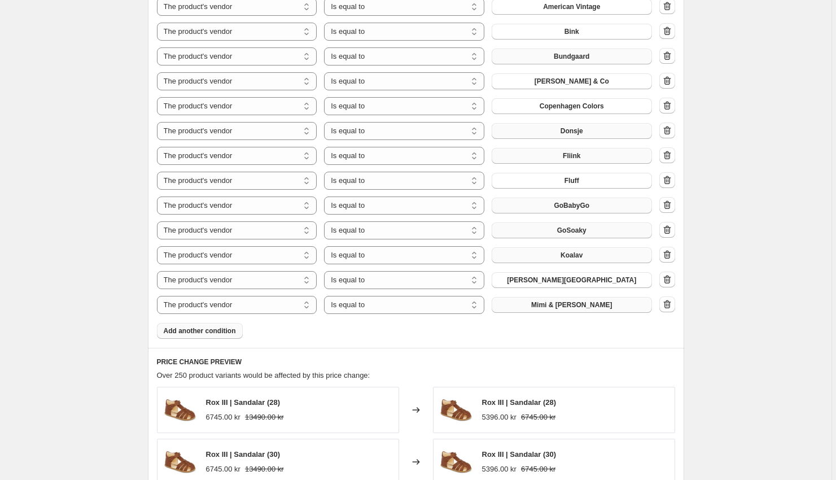
click at [210, 330] on span "Add another condition" at bounding box center [200, 330] width 72 height 9
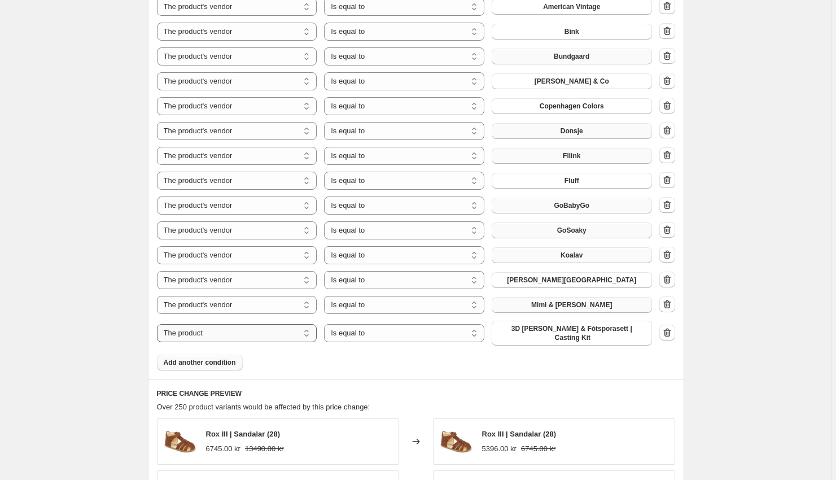
select select "vendor"
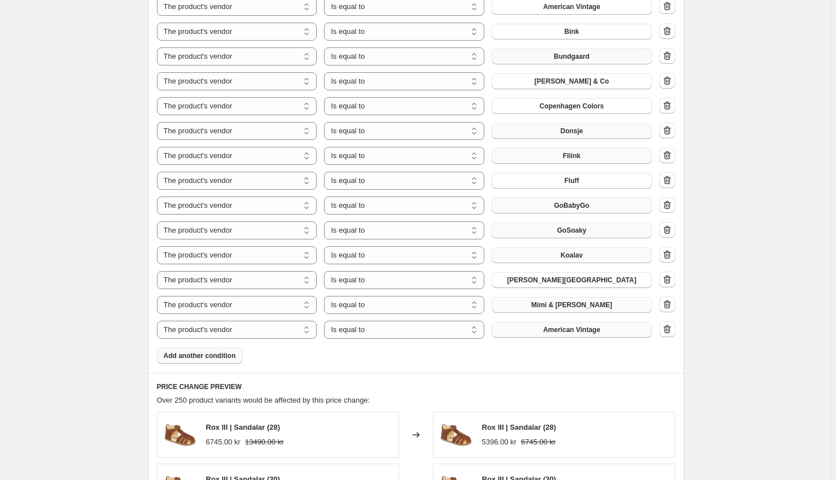
click at [578, 324] on button "American Vintage" at bounding box center [572, 330] width 160 height 16
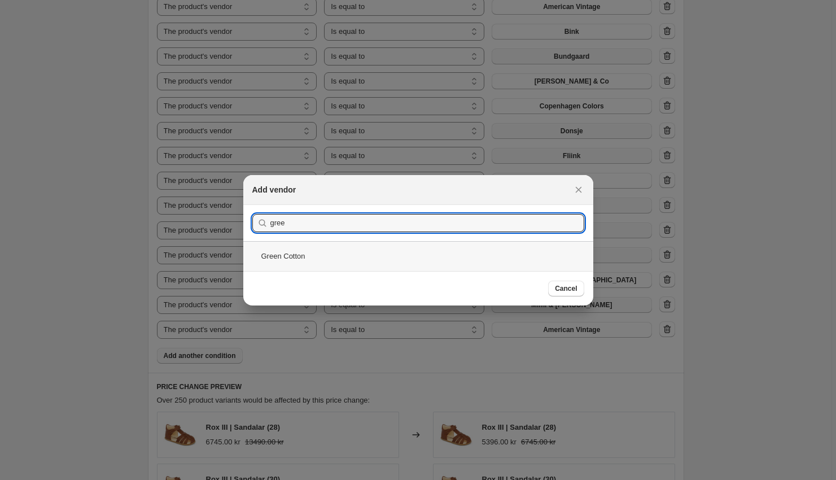
type input "gree"
click at [319, 254] on div "Green Cotton" at bounding box center [418, 256] width 350 height 30
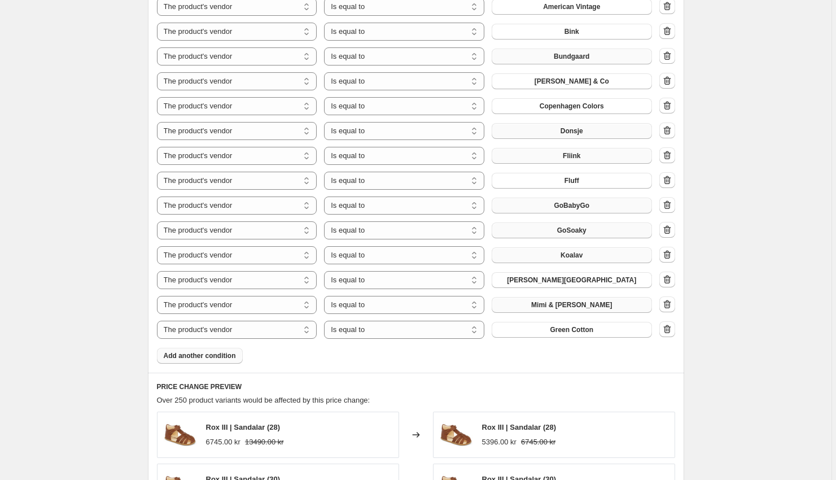
click at [221, 357] on span "Add another condition" at bounding box center [200, 355] width 72 height 9
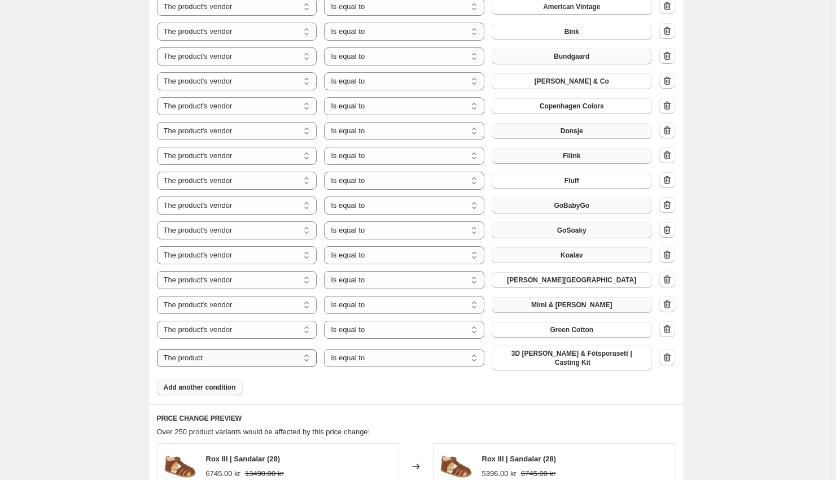
select select "vendor"
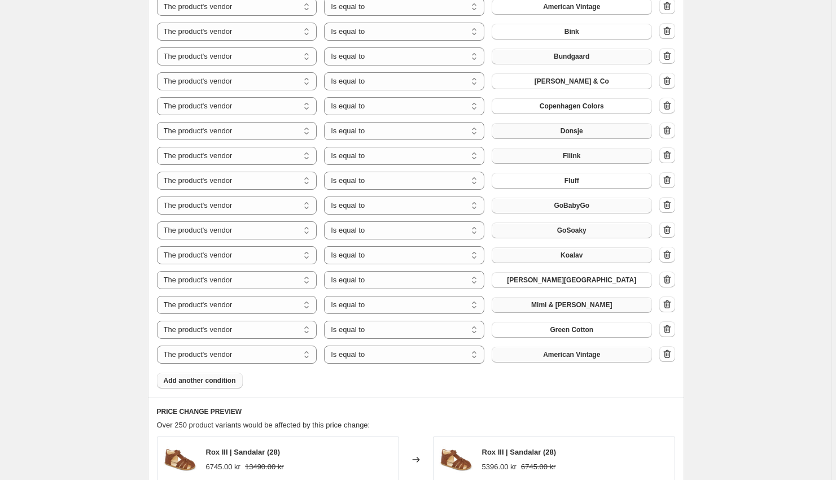
click at [569, 355] on span "American Vintage" at bounding box center [571, 354] width 57 height 9
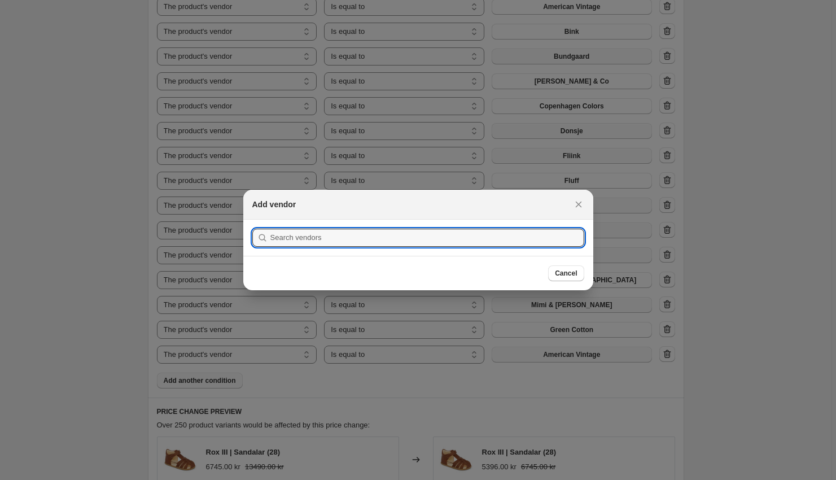
scroll to position [0, 0]
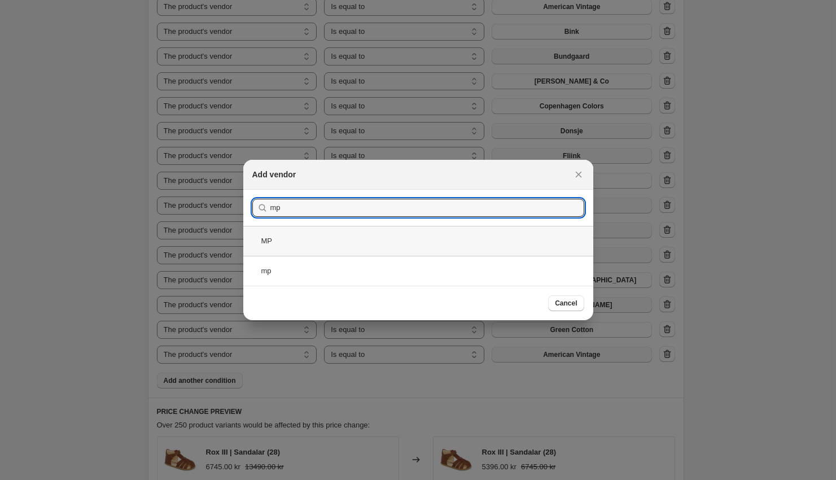
type input "mp"
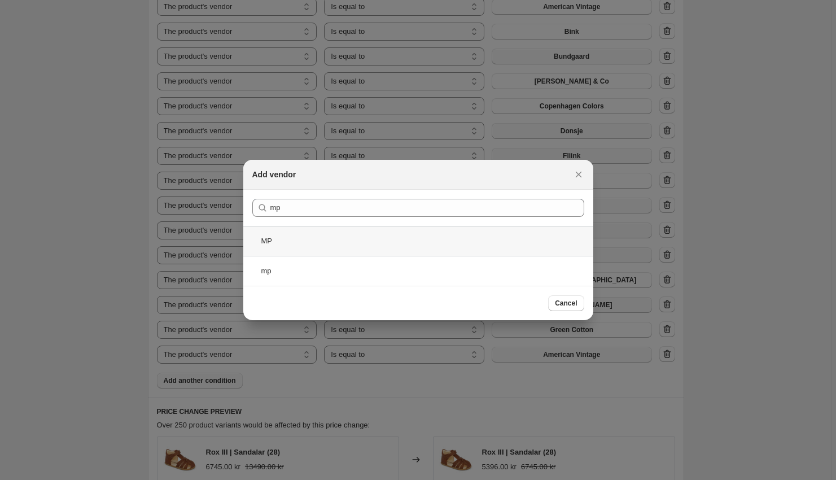
click at [347, 254] on div "MP" at bounding box center [418, 241] width 350 height 30
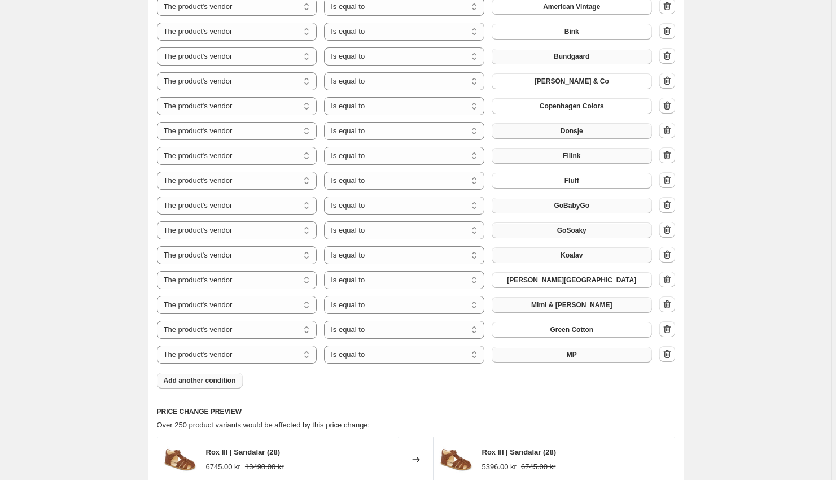
click at [207, 379] on span "Add another condition" at bounding box center [200, 380] width 72 height 9
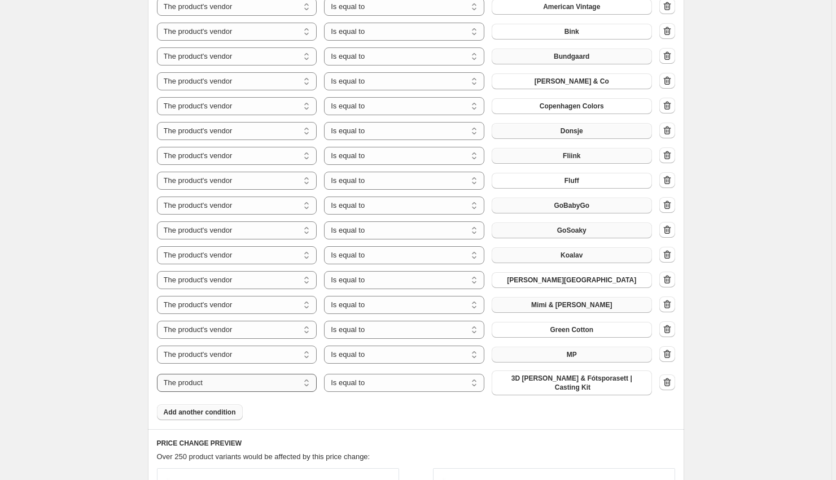
select select "vendor"
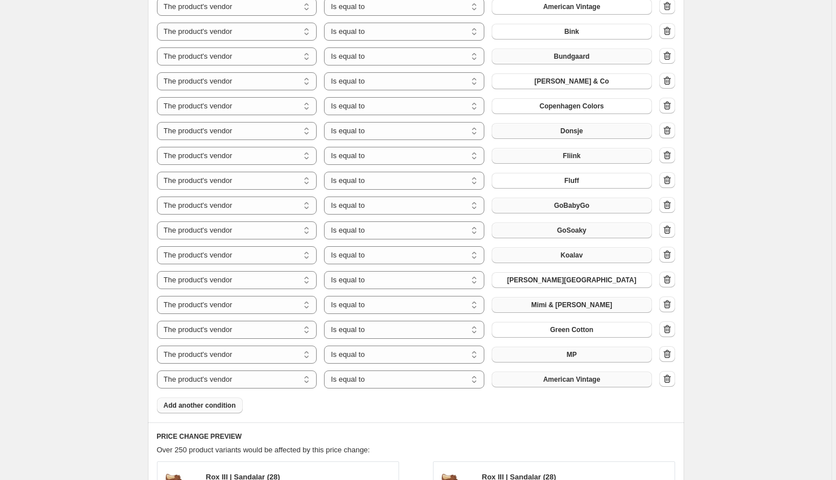
click at [590, 381] on span "American Vintage" at bounding box center [571, 379] width 57 height 9
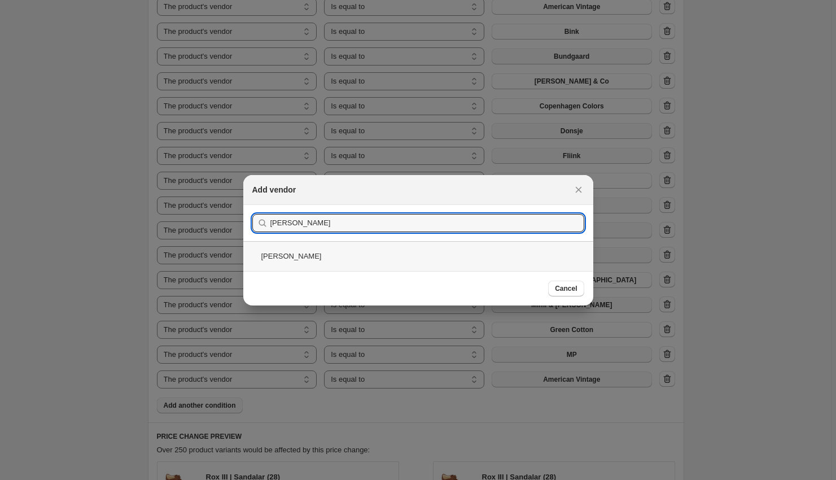
type input "[PERSON_NAME]"
click at [329, 249] on div "[PERSON_NAME]" at bounding box center [418, 256] width 350 height 30
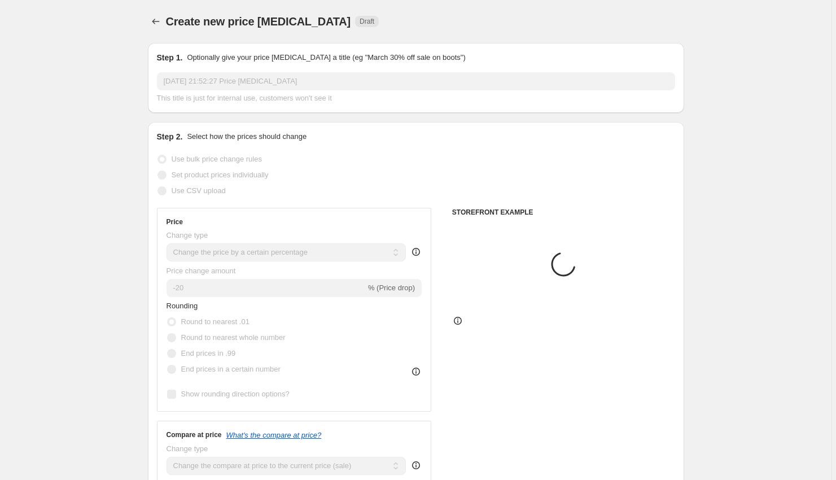
scroll to position [704, 0]
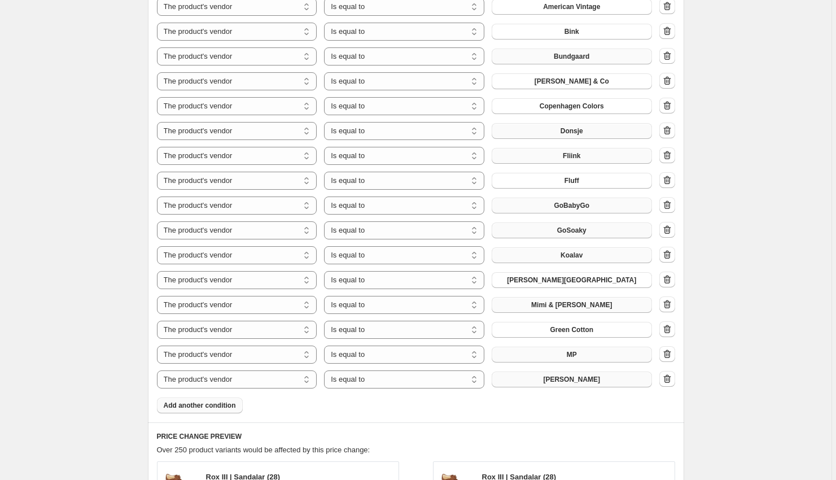
click at [217, 398] on button "Add another condition" at bounding box center [200, 406] width 86 height 16
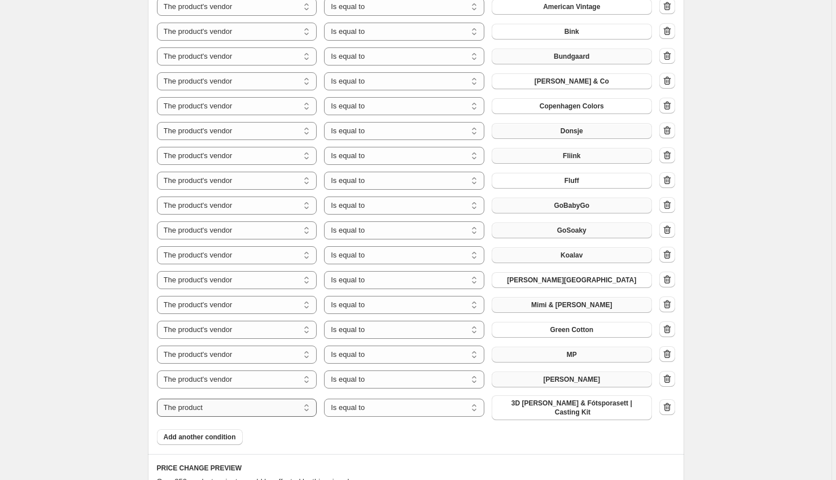
select select "vendor"
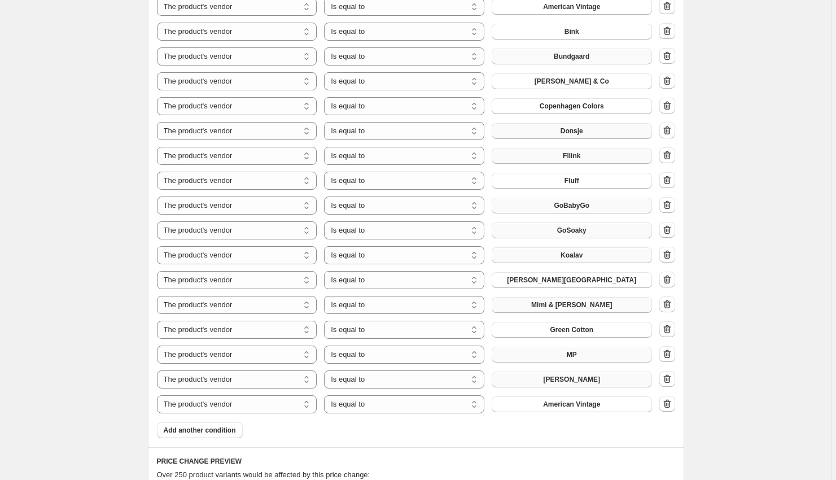
click at [557, 405] on span "American Vintage" at bounding box center [571, 404] width 57 height 9
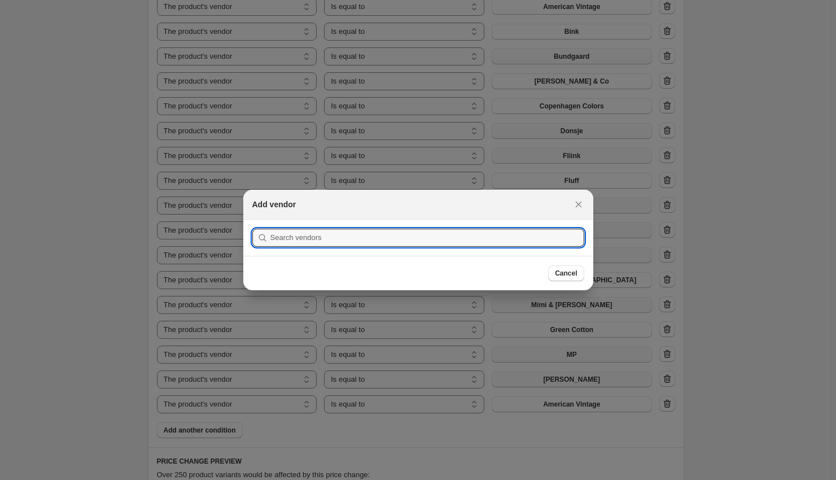
scroll to position [0, 0]
click at [267, 226] on button "Submit" at bounding box center [268, 226] width 32 height 12
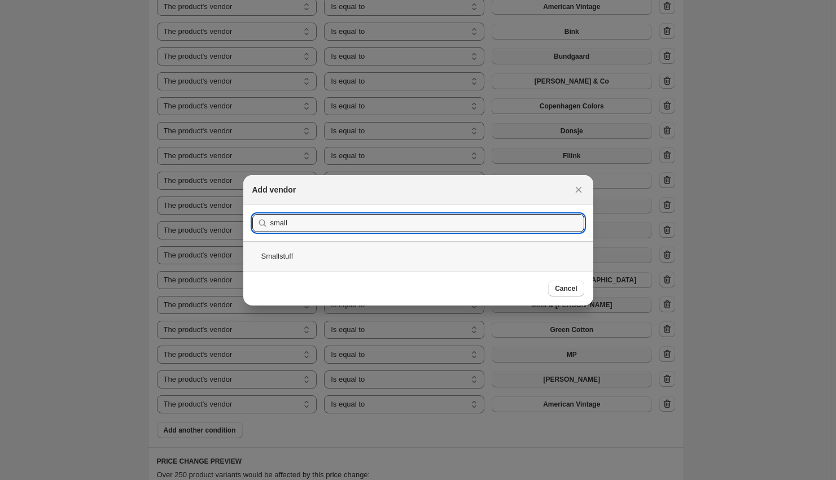
type input "small"
click at [308, 251] on div "Smallstuff" at bounding box center [418, 256] width 350 height 30
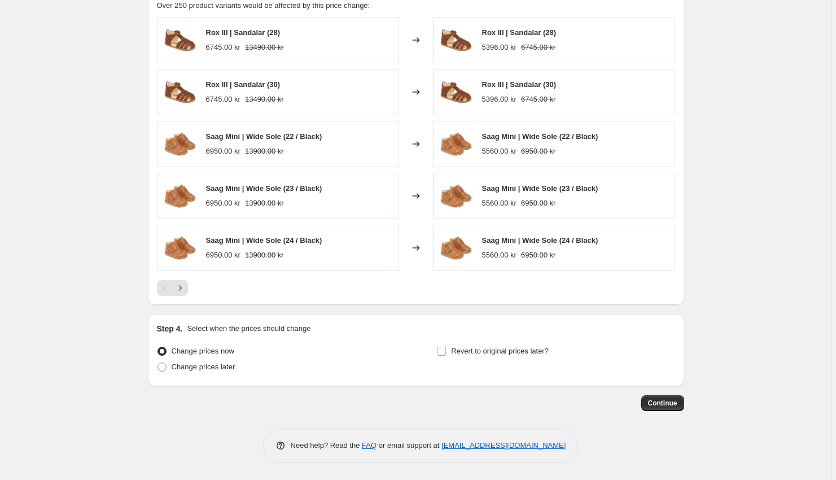
scroll to position [1174, 0]
click at [215, 365] on span "Change prices later" at bounding box center [204, 367] width 64 height 8
click at [158, 363] on input "Change prices later" at bounding box center [158, 363] width 1 height 1
radio input "true"
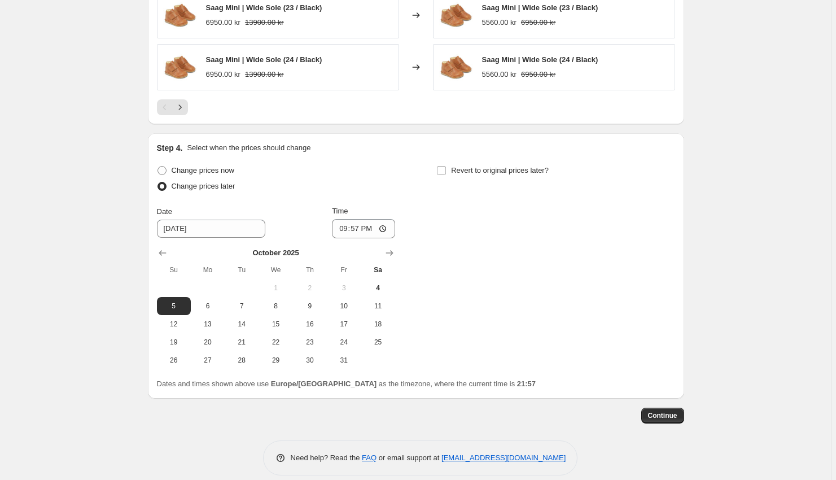
scroll to position [1358, 0]
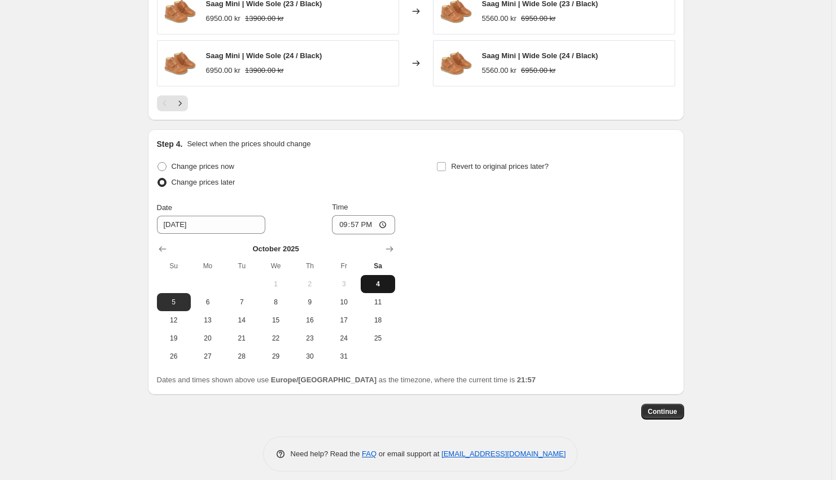
click at [387, 282] on span "4" at bounding box center [377, 284] width 25 height 9
type input "[DATE]"
click at [389, 226] on input "21:57" at bounding box center [363, 224] width 63 height 19
click at [377, 228] on input "21:57" at bounding box center [363, 224] width 63 height 19
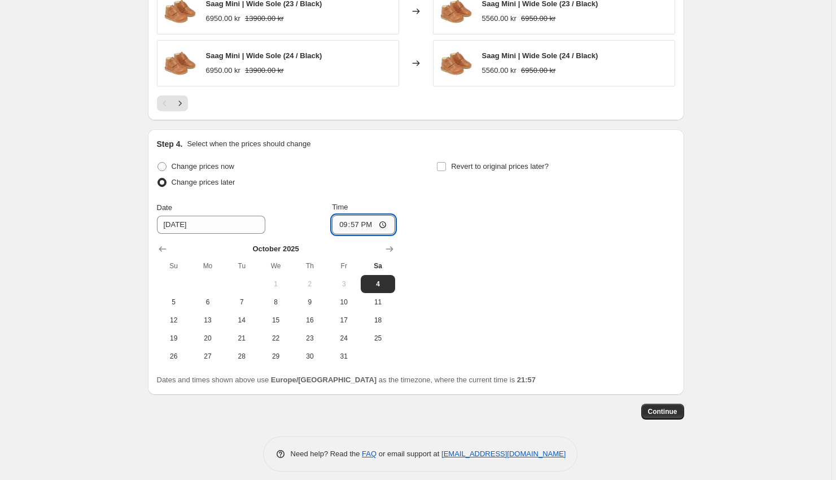
click at [377, 228] on input "21:57" at bounding box center [363, 224] width 63 height 19
click at [389, 225] on input "23:57" at bounding box center [363, 224] width 63 height 19
type input "23:45"
click at [446, 167] on input "Revert to original prices later?" at bounding box center [441, 166] width 9 height 9
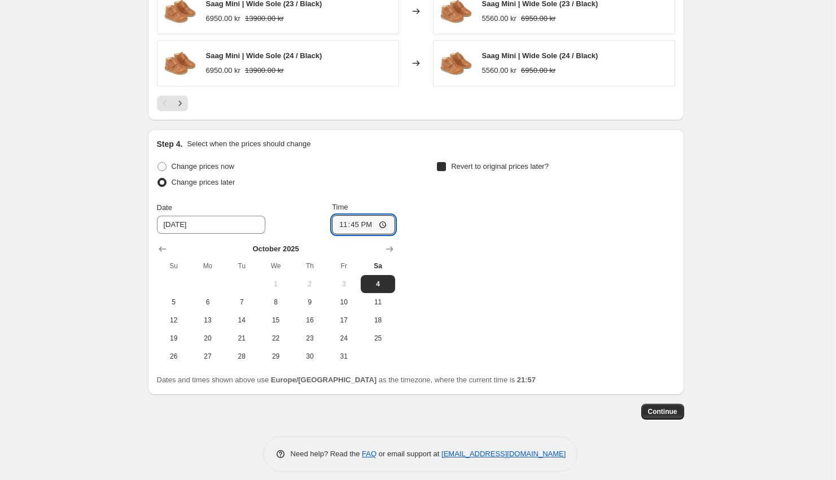
checkbox input "true"
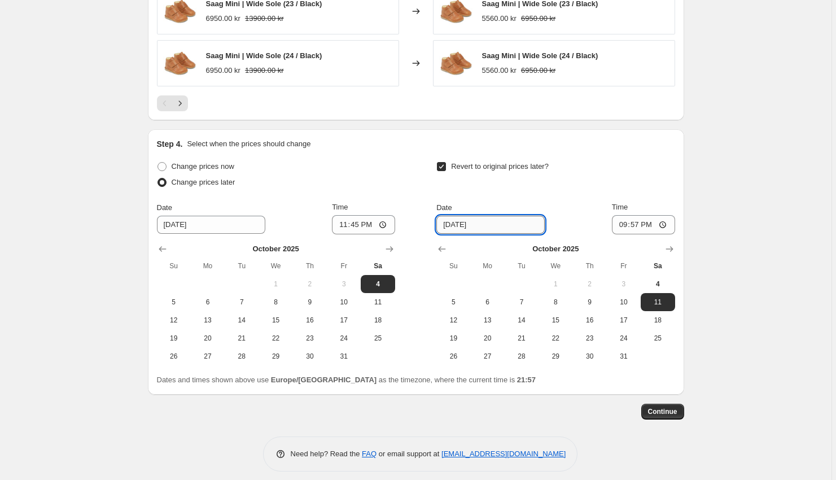
click at [495, 226] on input "[DATE]" at bounding box center [491, 225] width 108 height 18
click at [454, 223] on input "[DATE]" at bounding box center [491, 225] width 108 height 18
click at [454, 321] on span "12" at bounding box center [453, 320] width 25 height 9
type input "[DATE]"
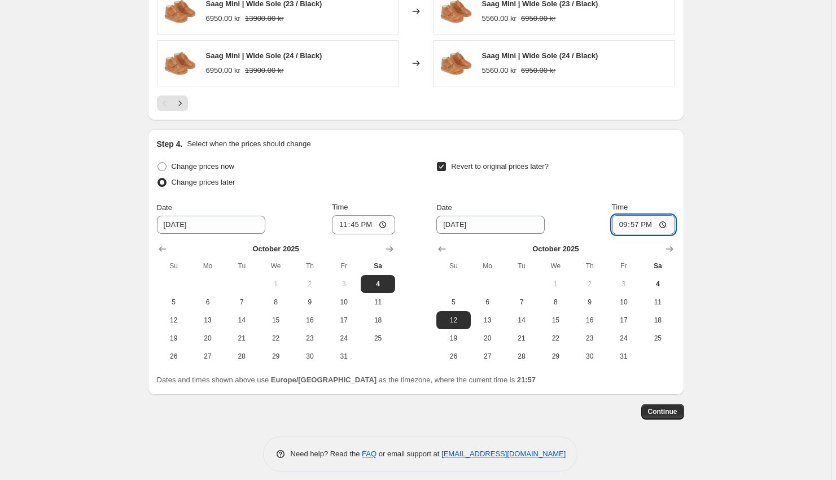
click at [659, 226] on input "21:57" at bounding box center [643, 224] width 63 height 19
click at [649, 224] on input "21:56" at bounding box center [643, 224] width 63 height 19
click at [665, 226] on input "23:56" at bounding box center [643, 224] width 63 height 19
type input "23:59"
click at [657, 409] on span "Continue" at bounding box center [662, 411] width 29 height 9
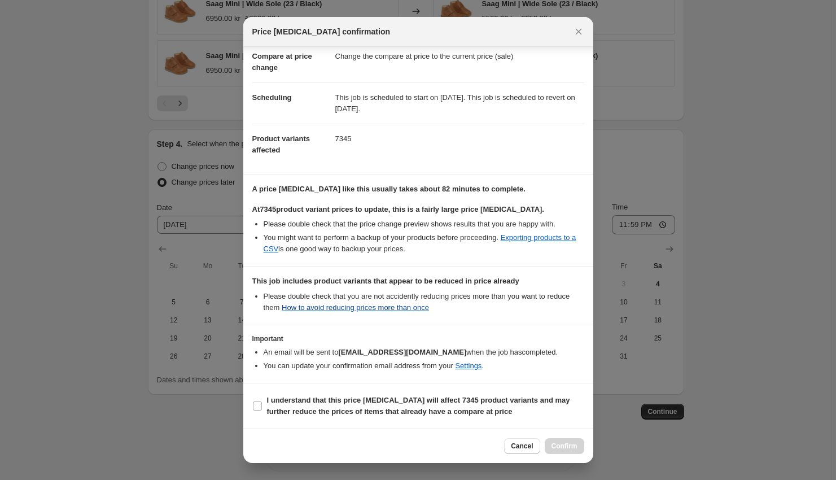
scroll to position [55, 0]
click at [282, 413] on b "I understand that this price [MEDICAL_DATA] will affect 7345 product variants a…" at bounding box center [418, 406] width 303 height 20
click at [262, 411] on input "I understand that this price [MEDICAL_DATA] will affect 7345 product variants a…" at bounding box center [257, 406] width 9 height 9
checkbox input "true"
click at [566, 447] on span "Confirm" at bounding box center [565, 446] width 26 height 9
